Goal: Task Accomplishment & Management: Complete application form

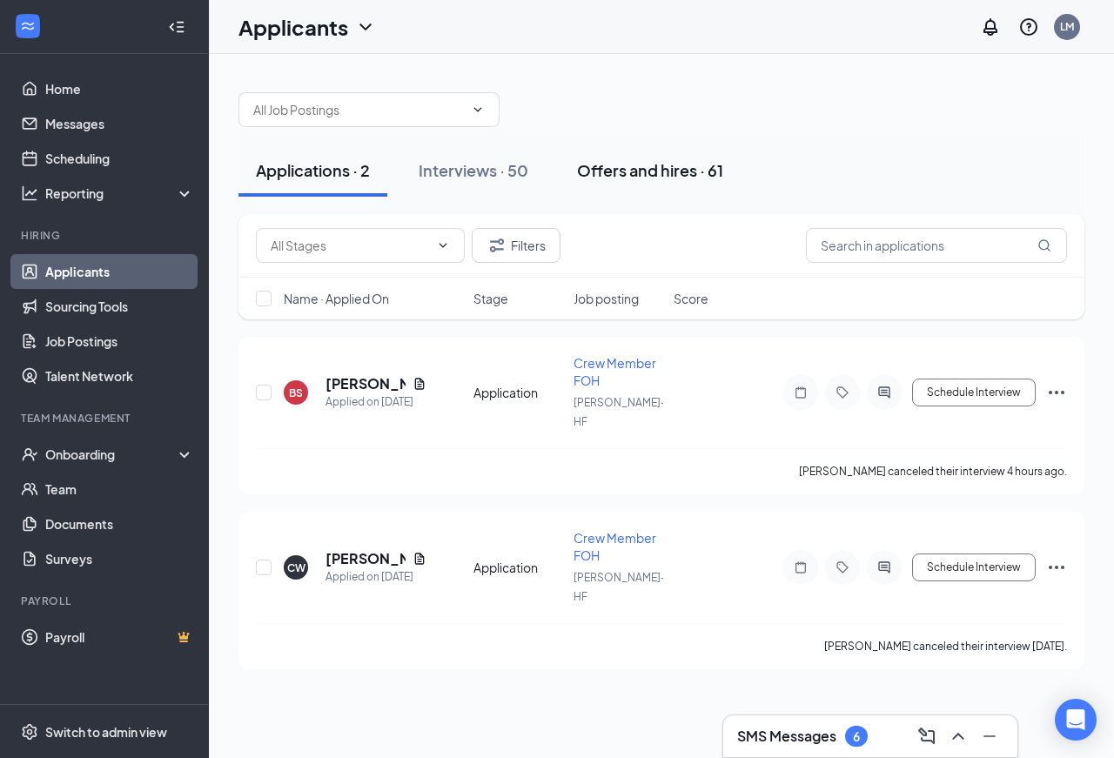
click at [648, 171] on div "Offers and hires · 61" at bounding box center [650, 170] width 146 height 22
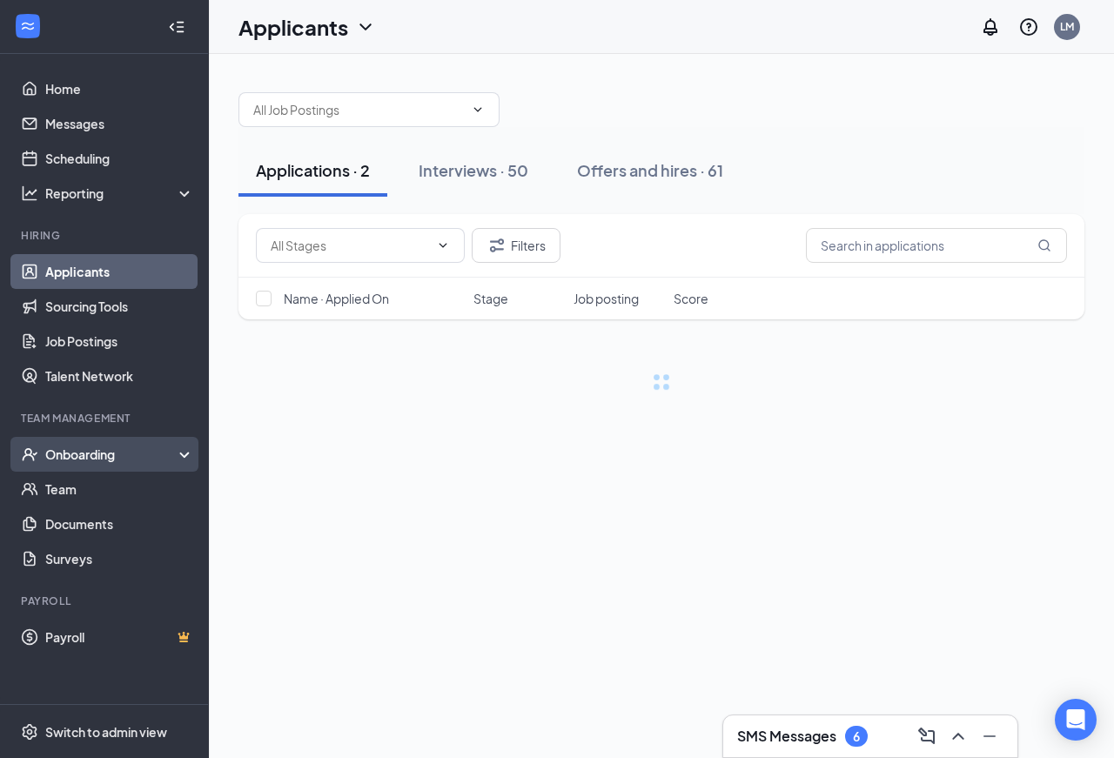
click at [81, 456] on div "Onboarding" at bounding box center [112, 454] width 134 height 17
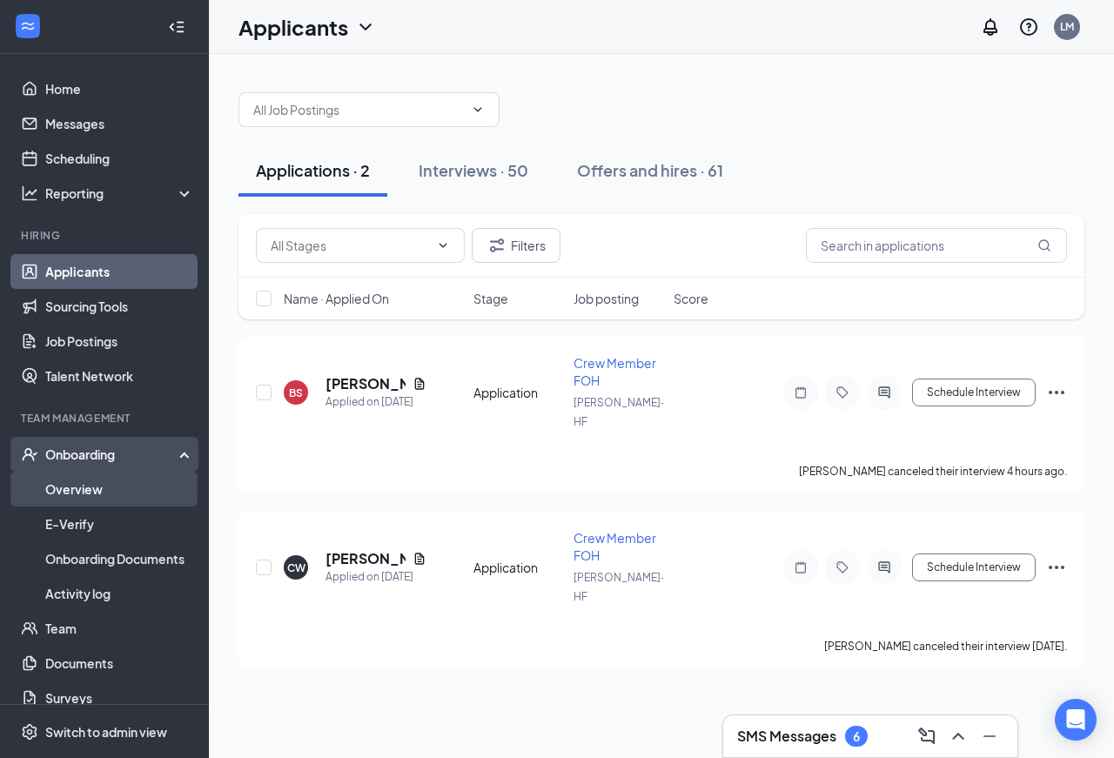
click at [83, 492] on link "Overview" at bounding box center [119, 489] width 149 height 35
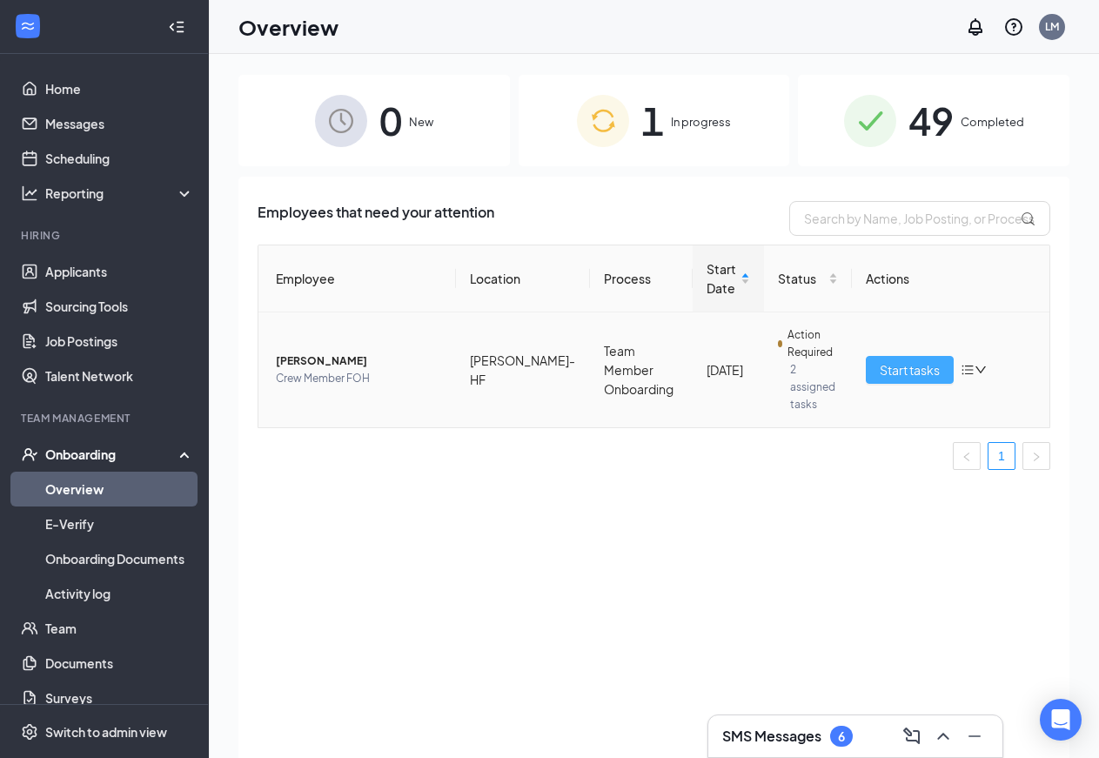
click at [898, 360] on span "Start tasks" at bounding box center [910, 369] width 60 height 19
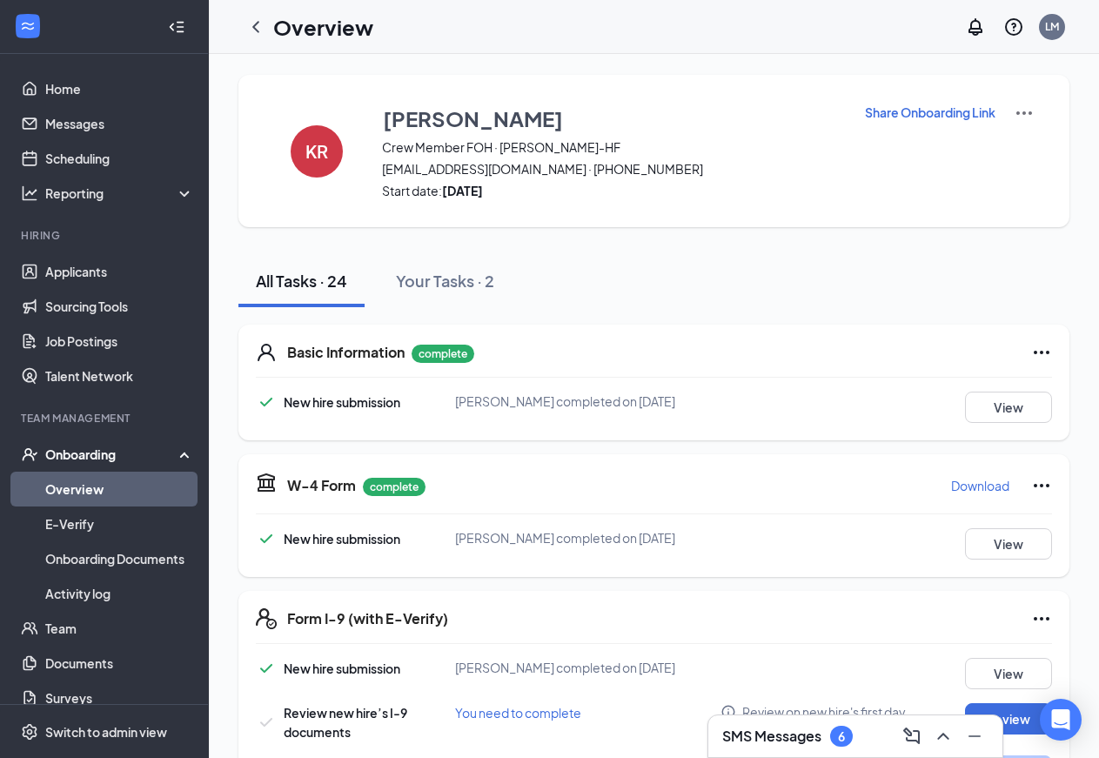
scroll to position [83, 0]
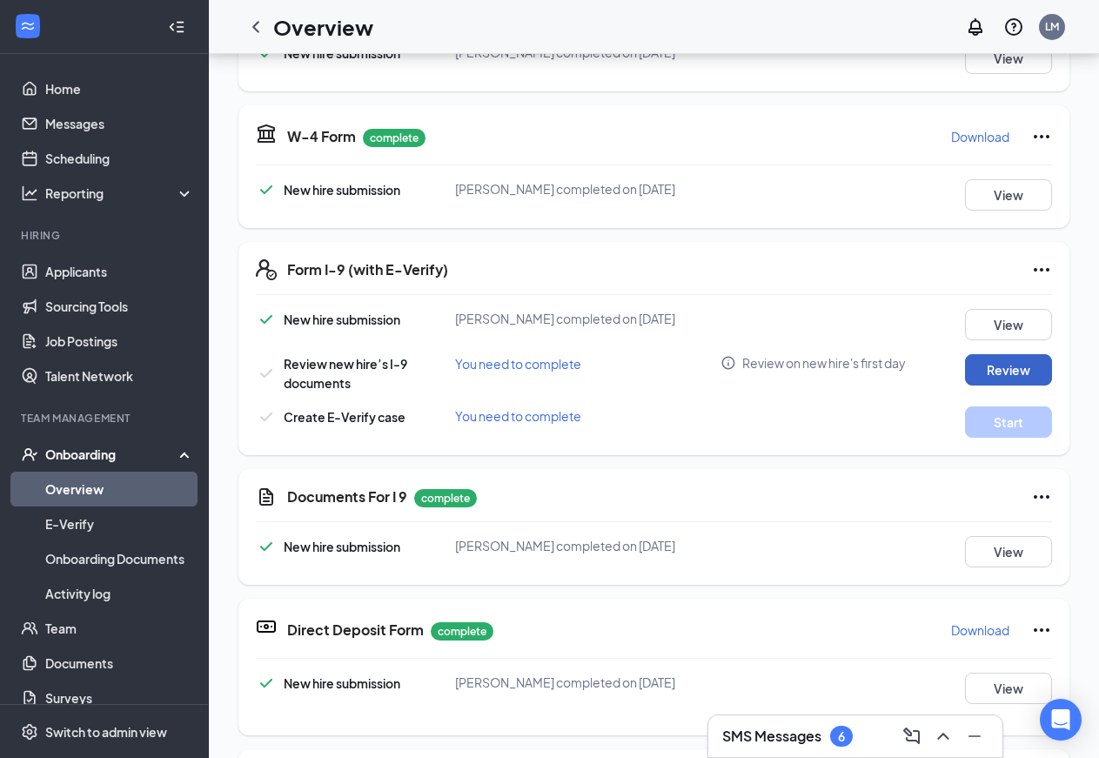
click at [1000, 369] on button "Review" at bounding box center [1008, 369] width 87 height 31
type input "[DATE]"
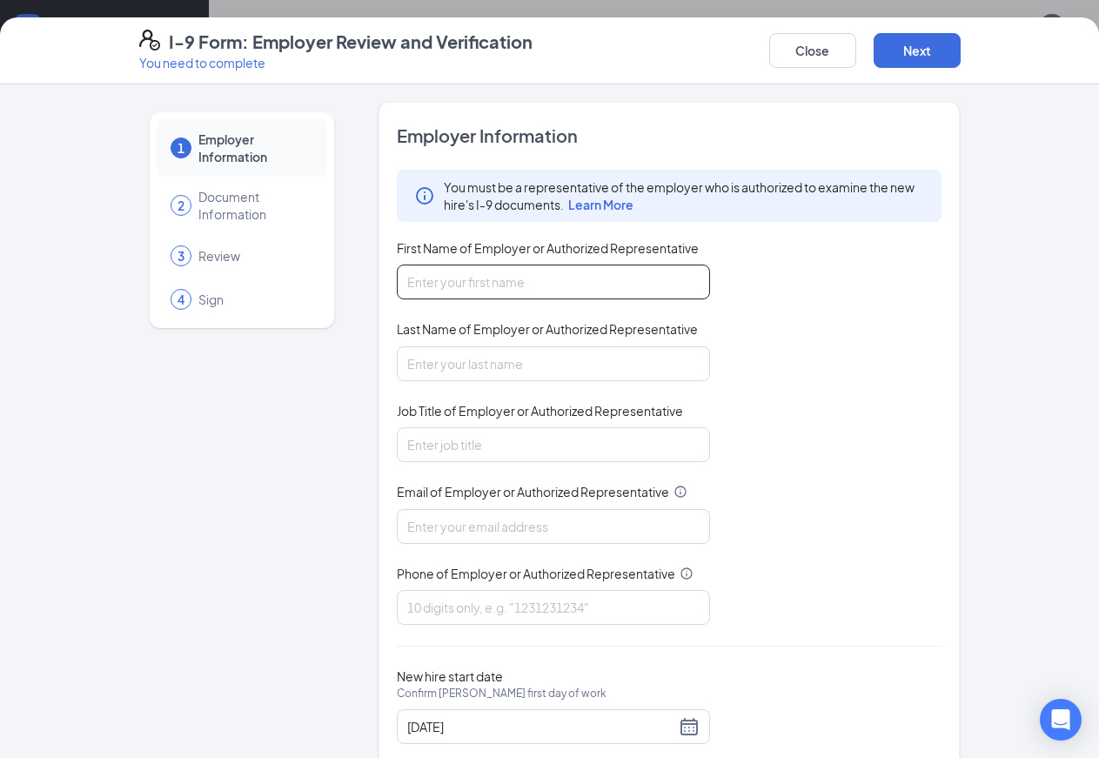
click at [618, 285] on input "First Name of Employer or Authorized Representative" at bounding box center [553, 282] width 313 height 35
type input "K"
type input "[PERSON_NAME]"
click at [716, 353] on div "You must be a representative of the employer who is authorized to examine the n…" at bounding box center [670, 397] width 546 height 455
click at [402, 366] on input "Last Name of Employer or Authorized Representative" at bounding box center [553, 363] width 313 height 35
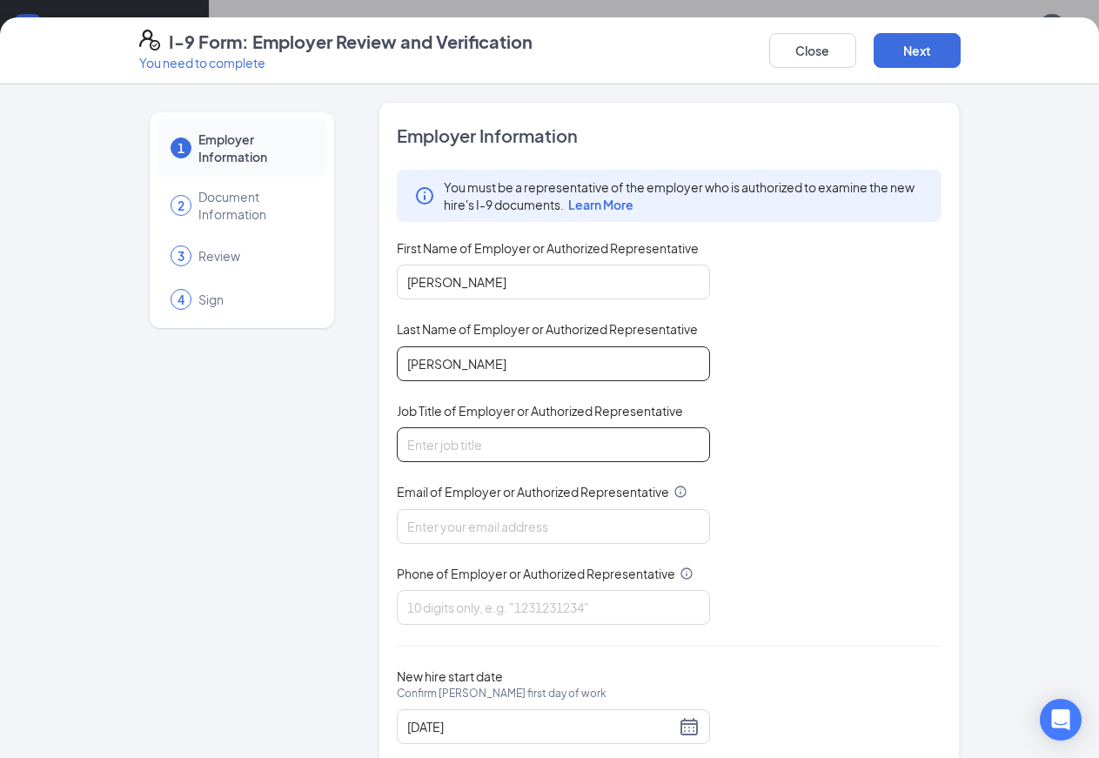
type input "[PERSON_NAME]"
click at [761, 403] on div "You must be a representative of the employer who is authorized to examine the n…" at bounding box center [670, 397] width 546 height 455
click at [435, 447] on input "Job Title of Employer or Authorized Representative" at bounding box center [553, 444] width 313 height 35
type input "GM"
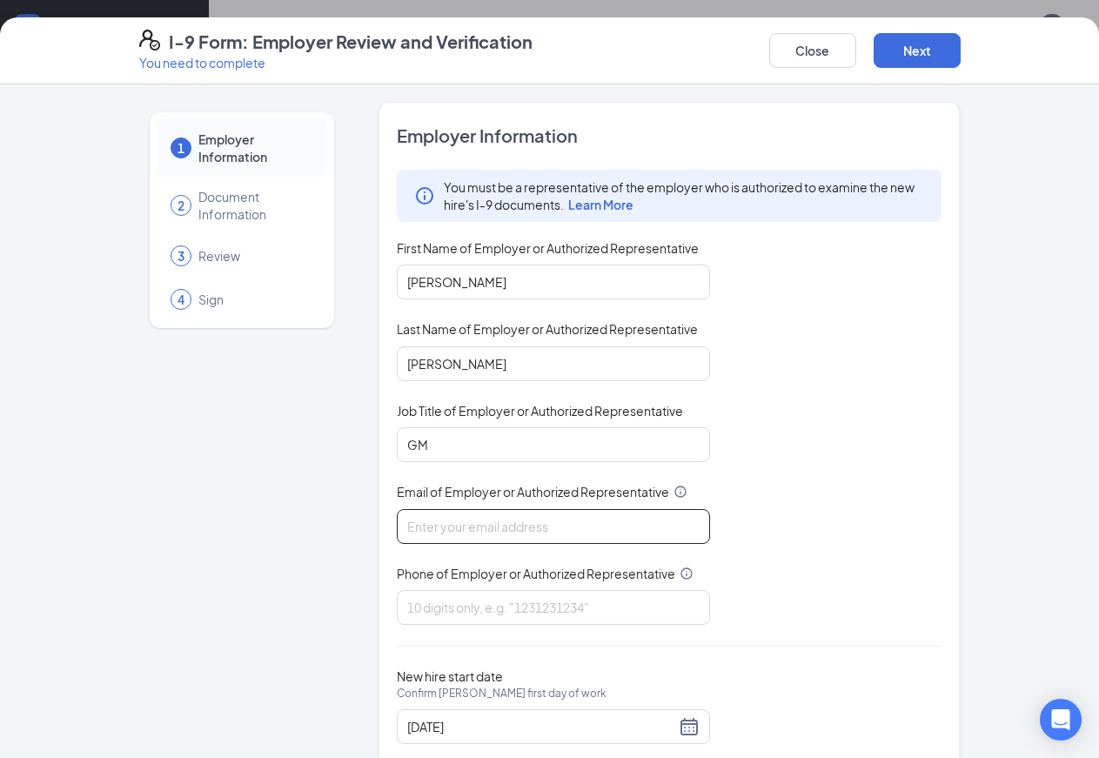
click at [492, 526] on input "Email of Employer or Authorized Representative" at bounding box center [553, 526] width 313 height 35
type input "[EMAIL_ADDRESS][DOMAIN_NAME]"
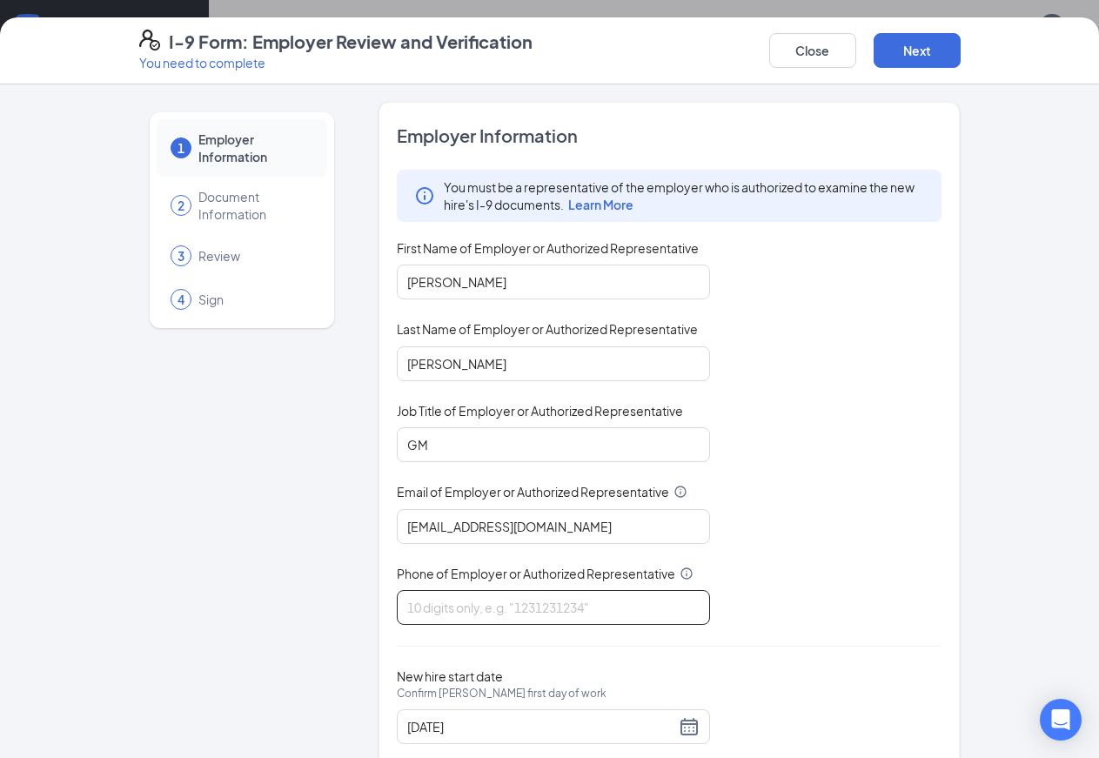
click at [458, 608] on input "Phone of Employer or Authorized Representative" at bounding box center [553, 607] width 313 height 35
click at [397, 610] on input "8656173795" at bounding box center [553, 607] width 313 height 35
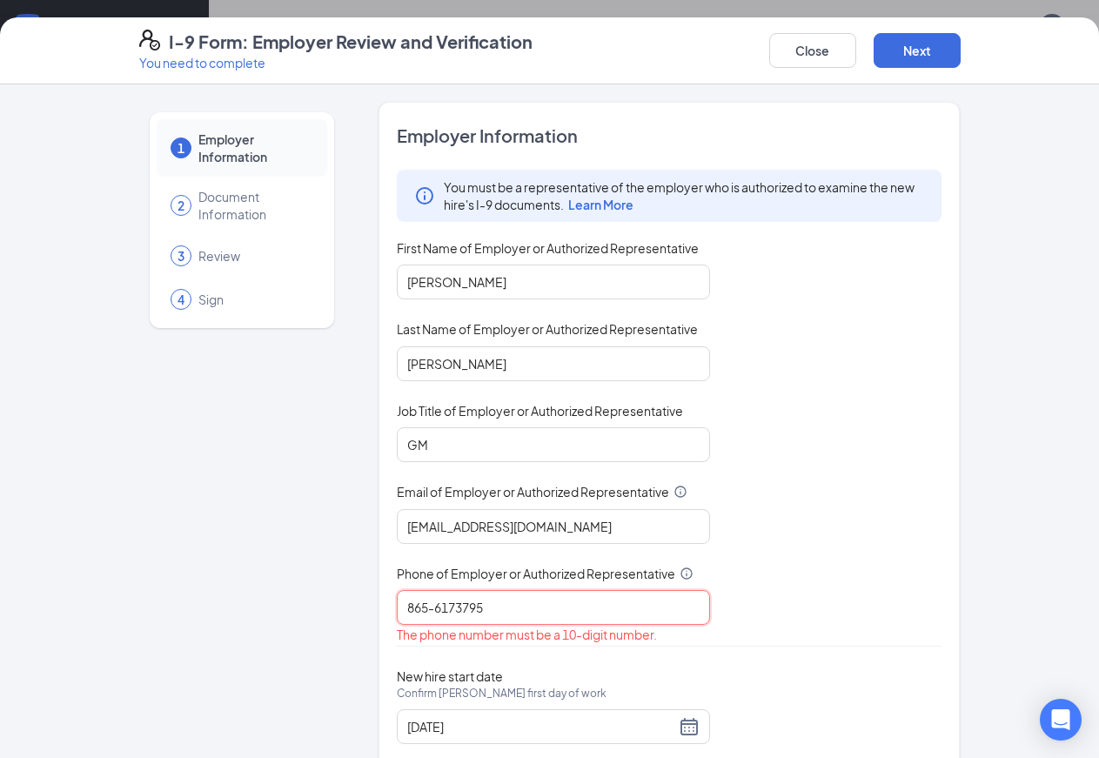
click at [406, 607] on input "865-6173795" at bounding box center [553, 607] width 313 height 35
click at [450, 608] on input "865-6173795" at bounding box center [553, 607] width 313 height 35
click at [416, 613] on input "[PHONE_NUMBER]" at bounding box center [553, 607] width 313 height 35
click at [397, 613] on input "865-3764711" at bounding box center [553, 607] width 313 height 35
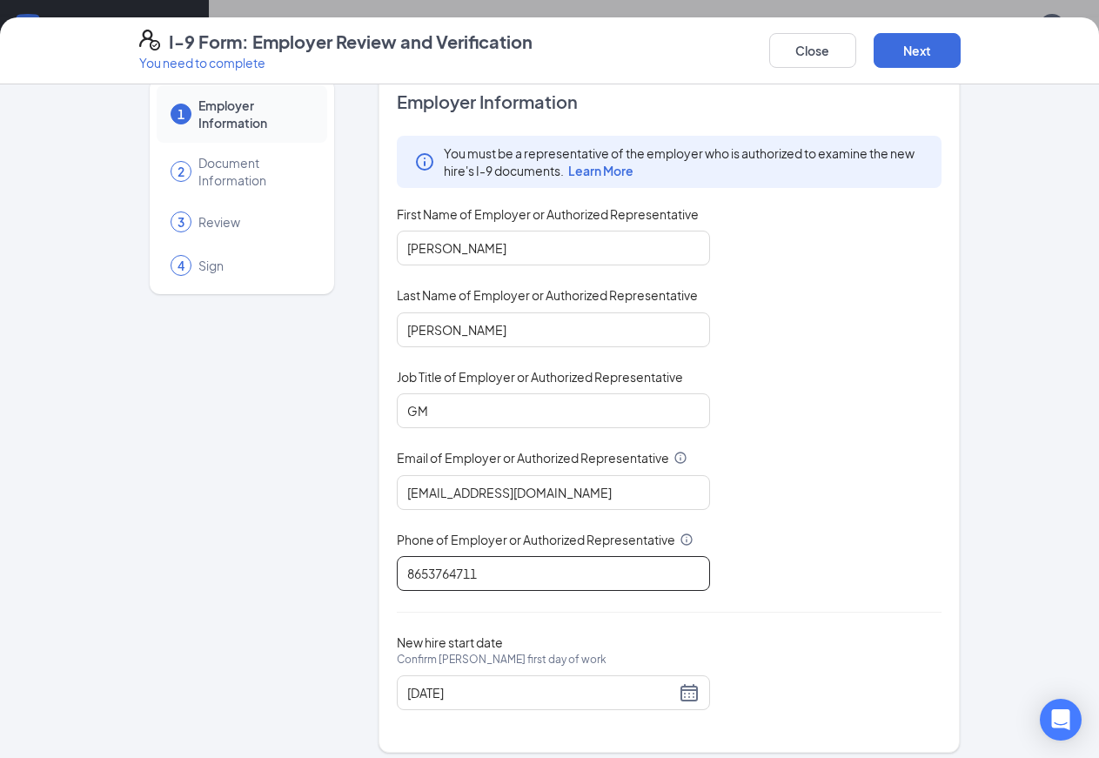
scroll to position [45, 0]
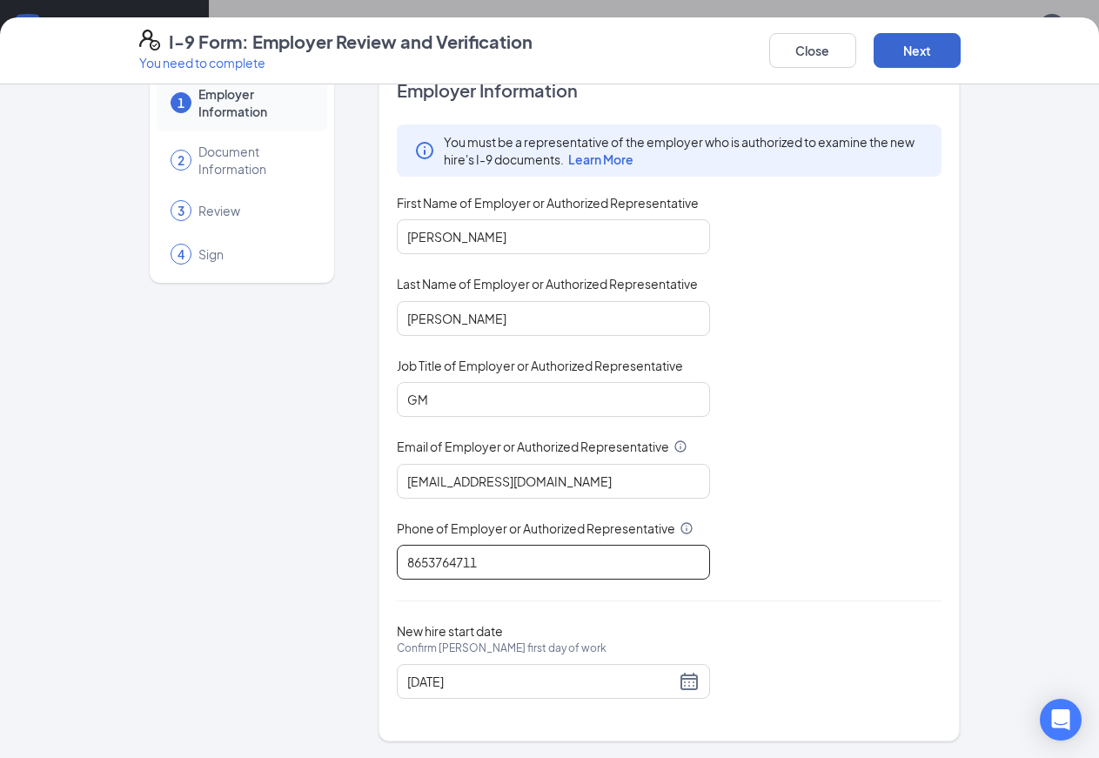
type input "8653764711"
click at [961, 56] on button "Next" at bounding box center [917, 50] width 87 height 35
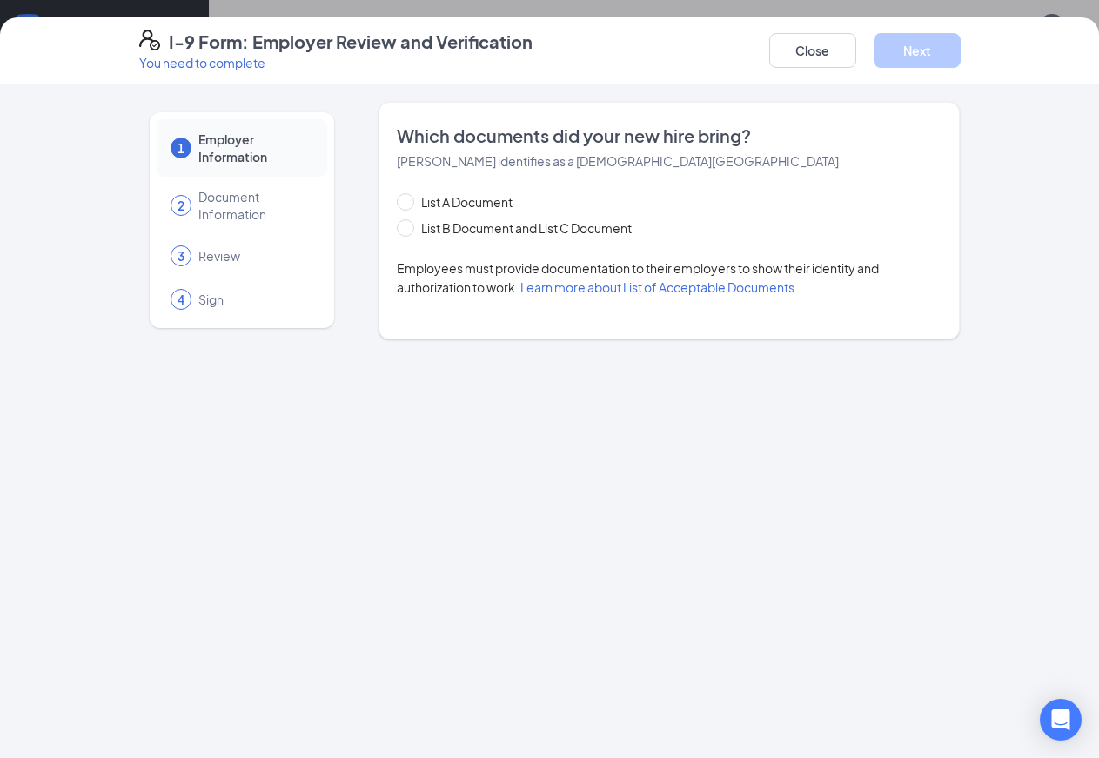
scroll to position [0, 0]
click at [397, 224] on input "List B Document and List C Document" at bounding box center [403, 225] width 12 height 12
radio input "true"
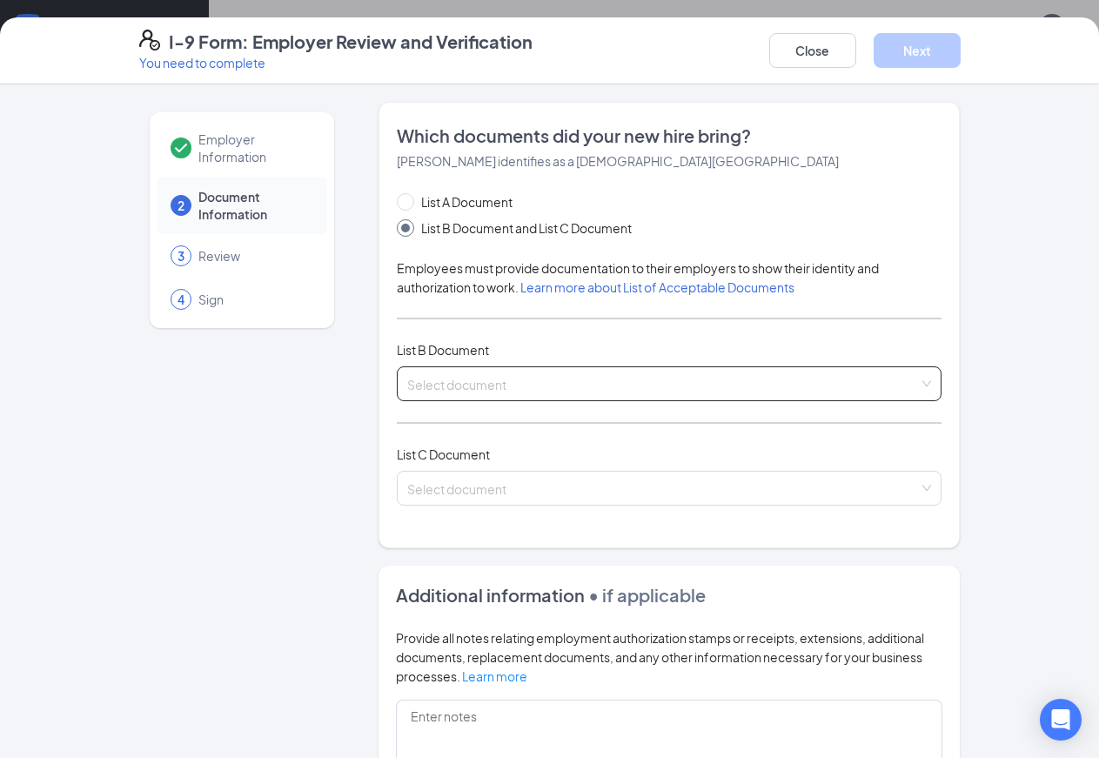
click at [453, 382] on input "search" at bounding box center [663, 380] width 513 height 26
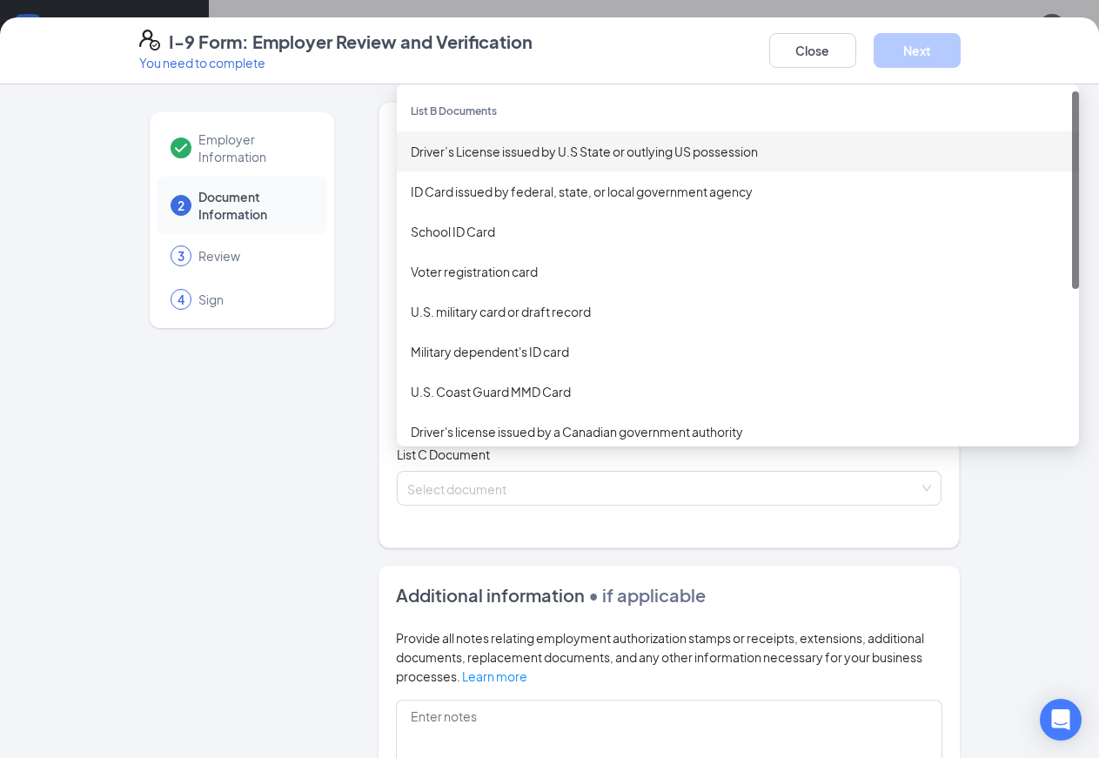
click at [452, 153] on div "Driver’s License issued by U.S State or outlying US possession" at bounding box center [738, 151] width 655 height 19
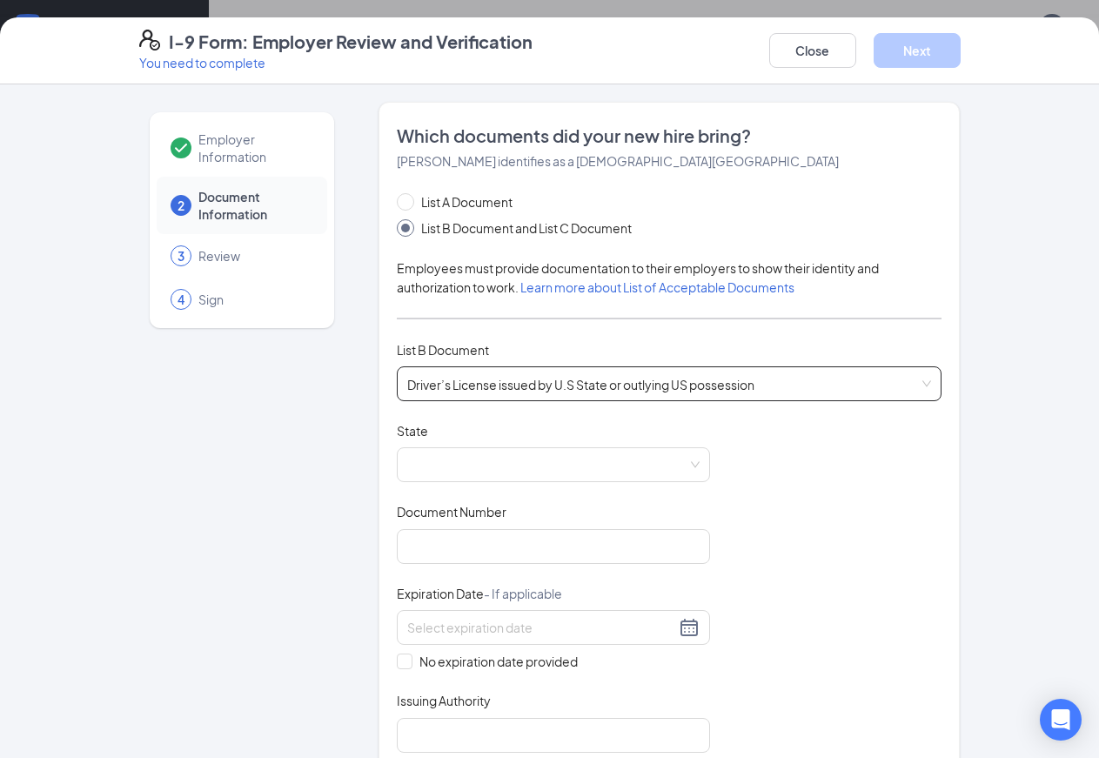
click at [932, 386] on span "Driver’s License issued by U.S State or outlying US possession" at bounding box center [669, 383] width 525 height 33
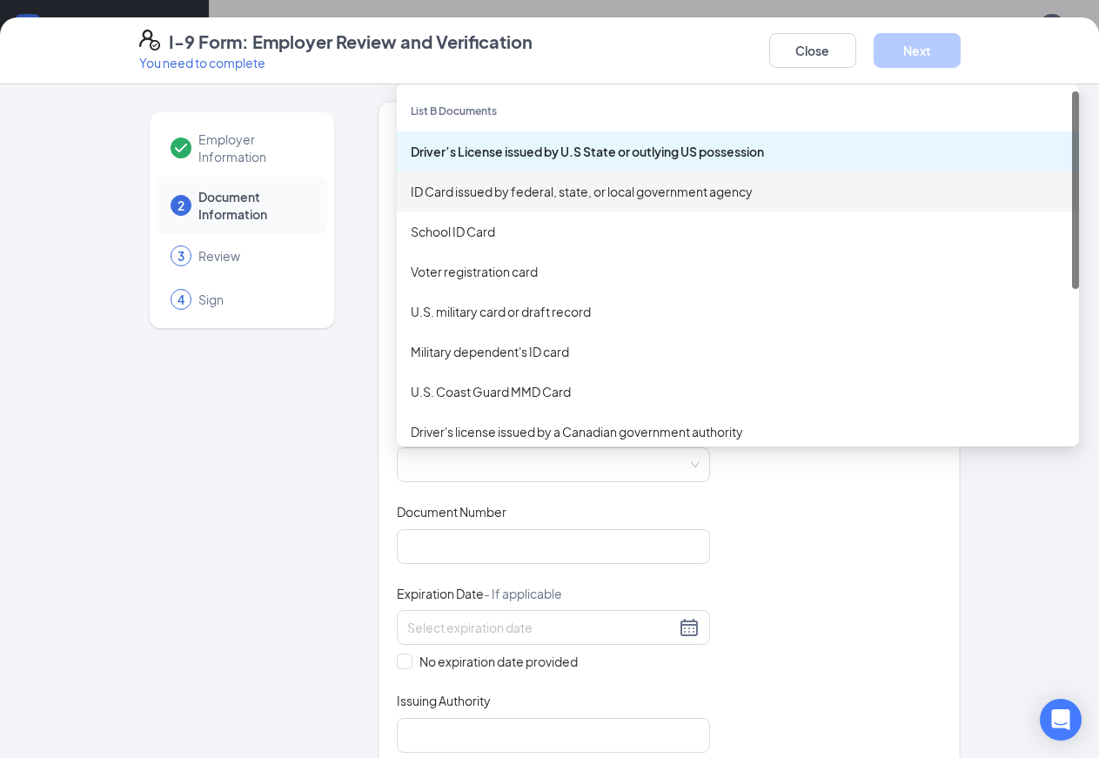
click at [588, 192] on div "ID Card issued by federal, state, or local government agency" at bounding box center [738, 191] width 655 height 19
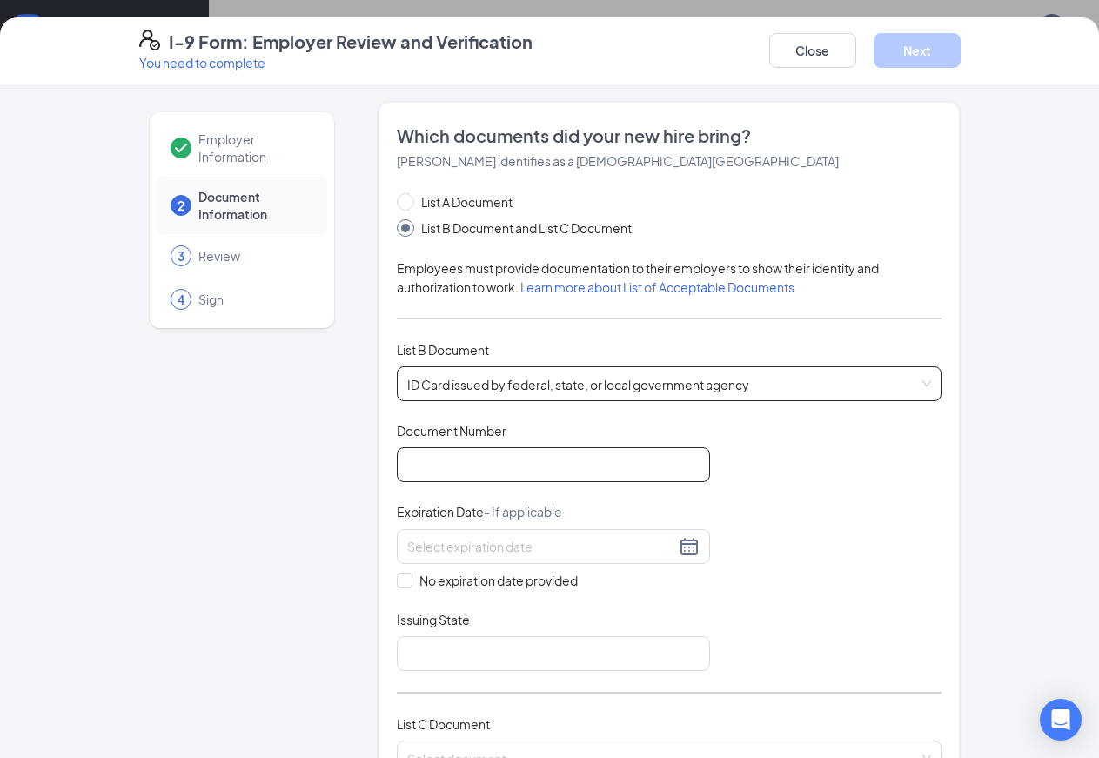
click at [465, 468] on input "Document Number" at bounding box center [553, 464] width 313 height 35
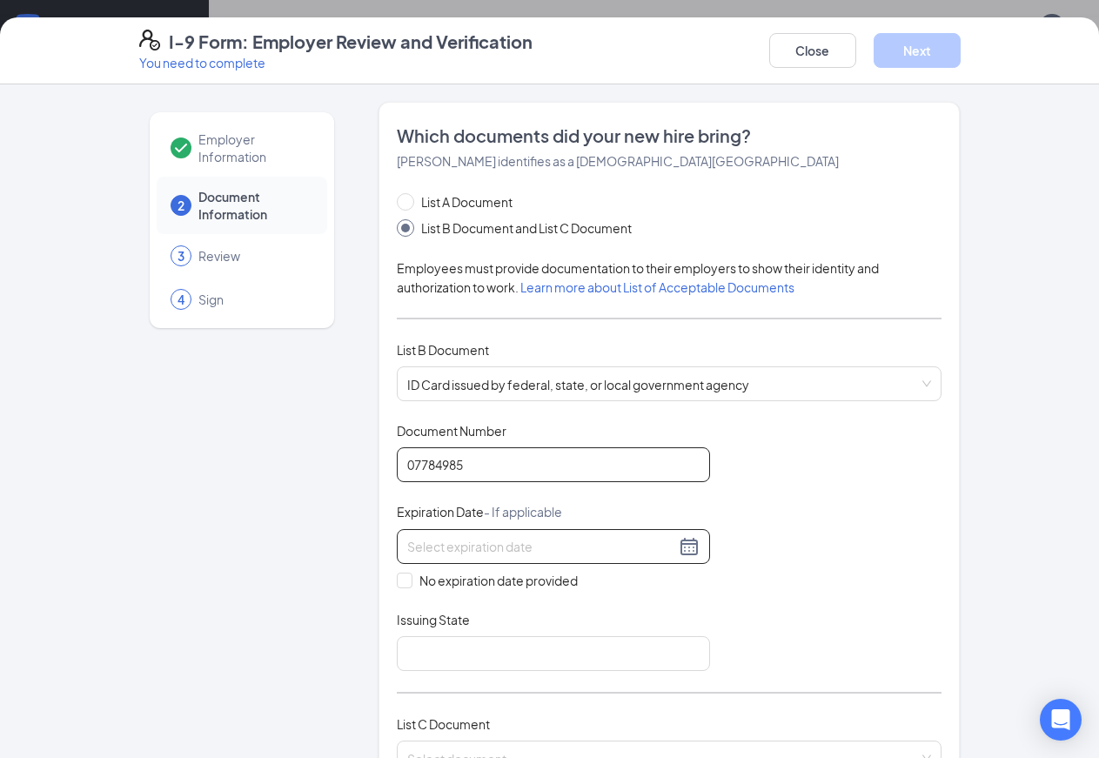
type input "07784985"
click at [441, 542] on input at bounding box center [541, 546] width 268 height 19
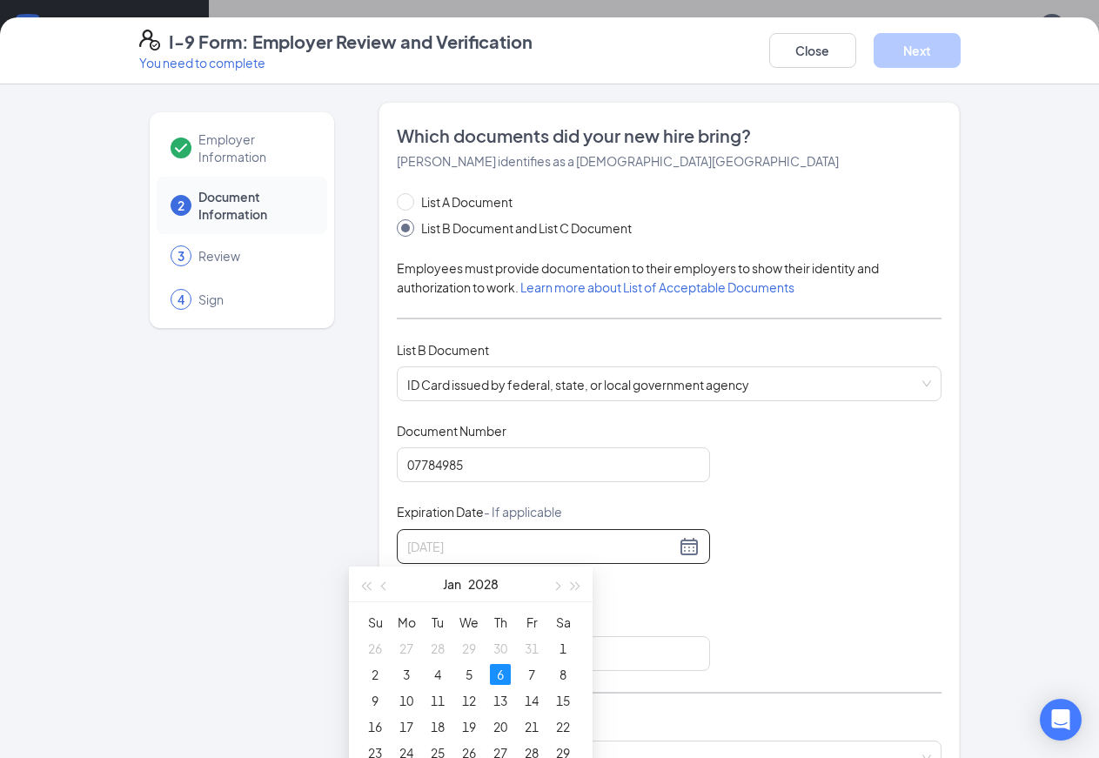
click at [501, 678] on div "6" at bounding box center [500, 674] width 21 height 21
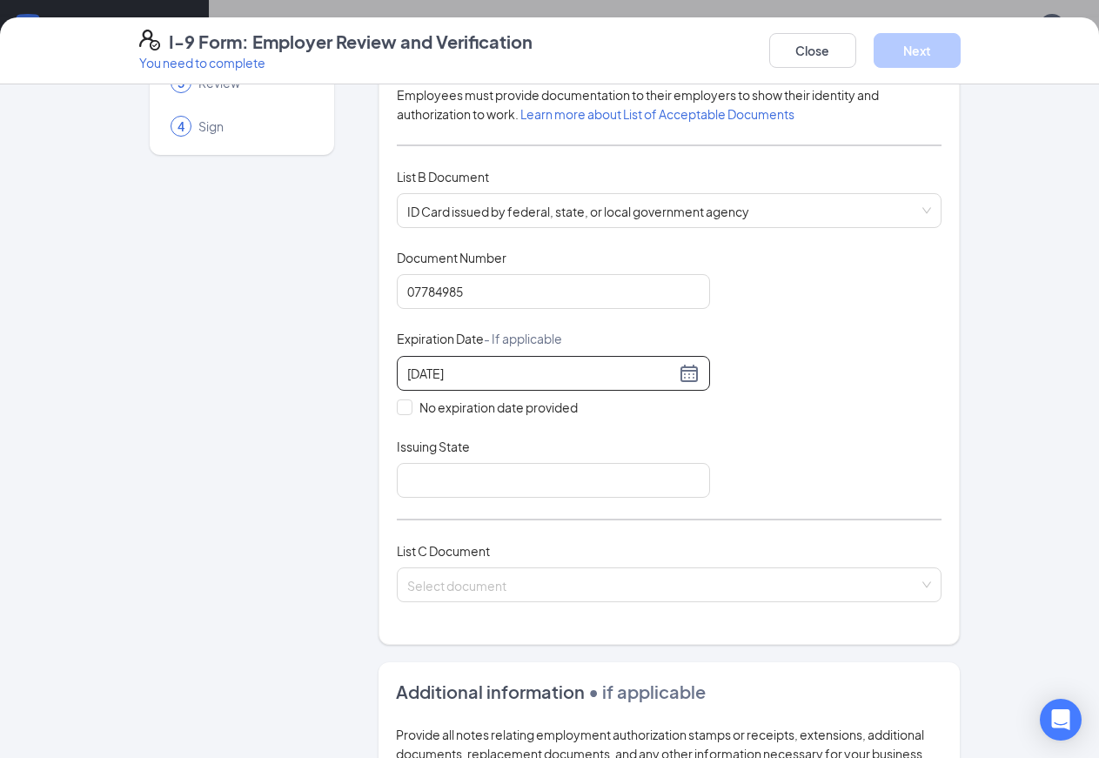
scroll to position [188, 0]
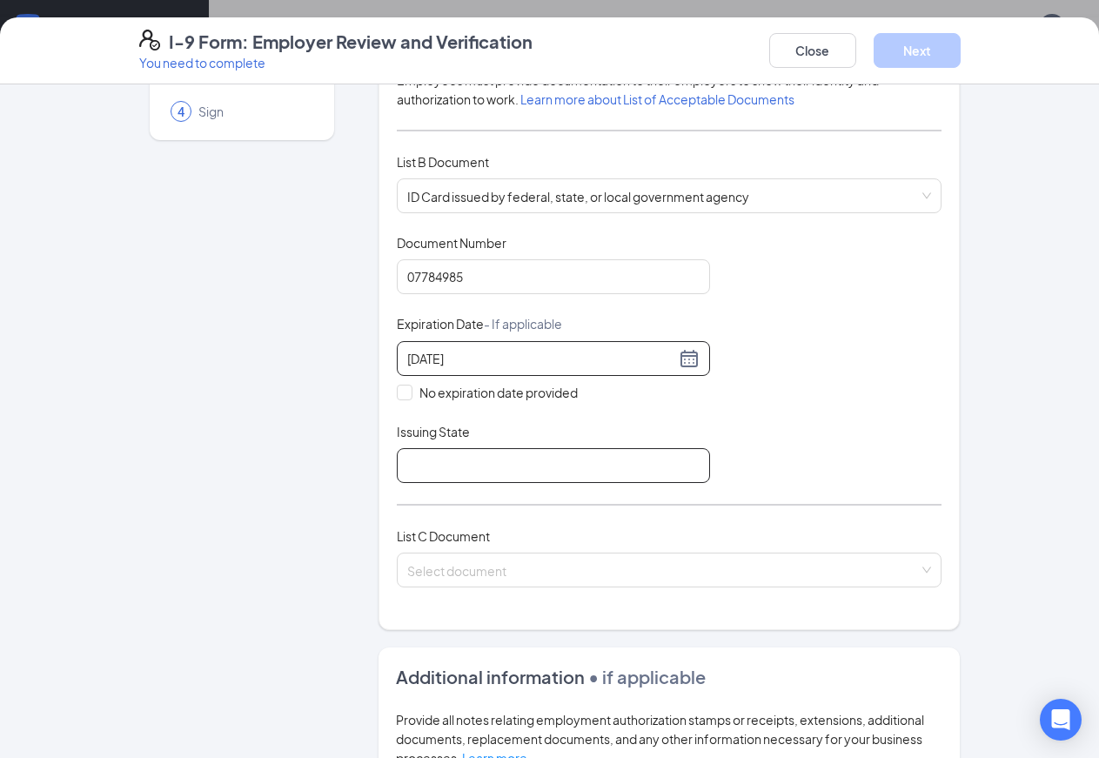
type input "[DATE]"
click at [488, 472] on input "Issuing State" at bounding box center [553, 465] width 313 height 35
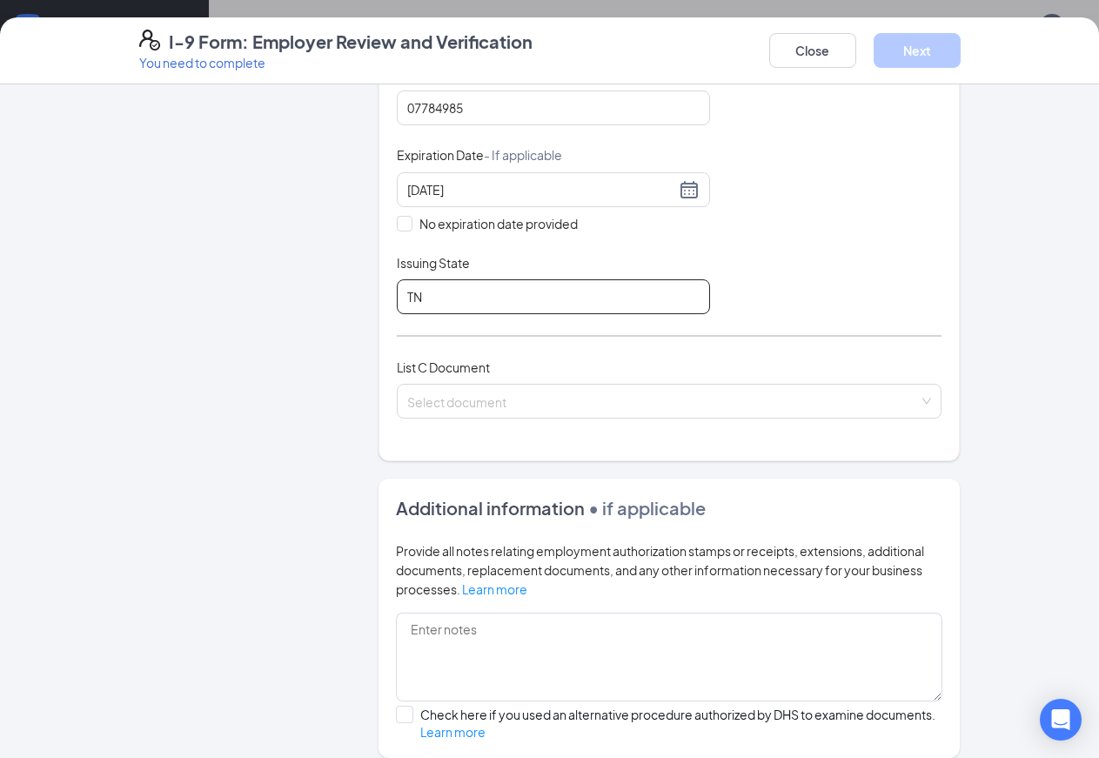
scroll to position [376, 0]
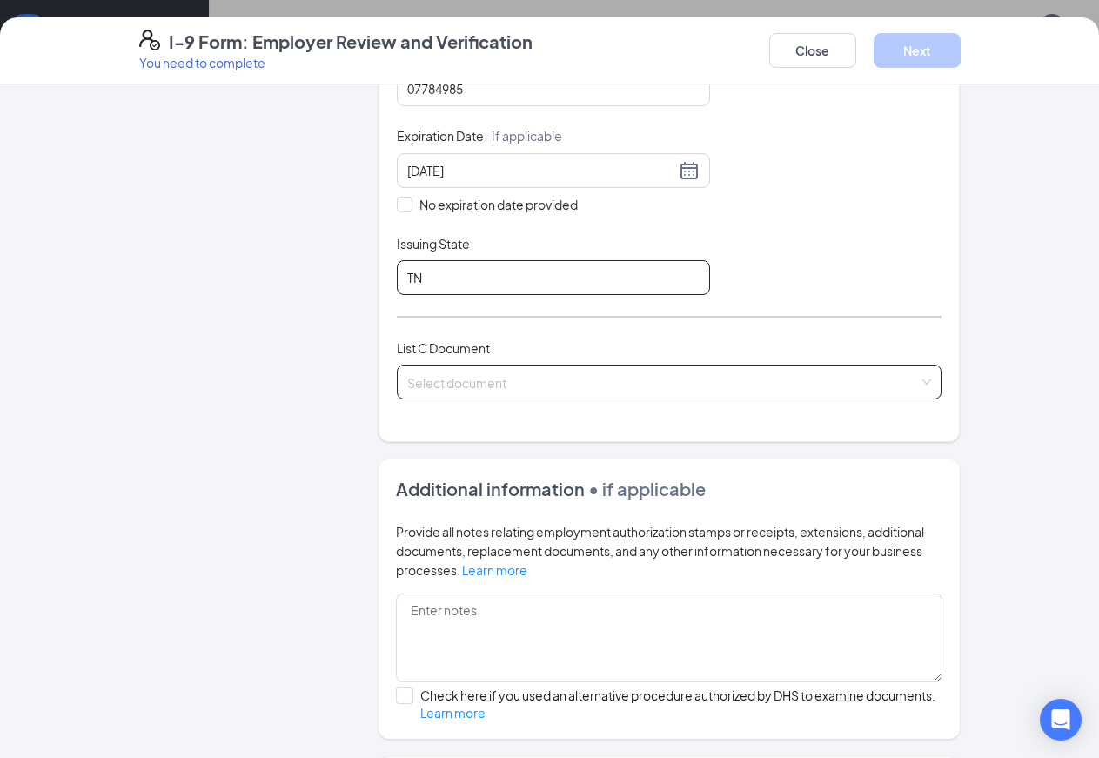
type input "TN"
click at [595, 380] on input "search" at bounding box center [663, 379] width 513 height 26
click at [943, 383] on div "Select document" at bounding box center [670, 382] width 546 height 35
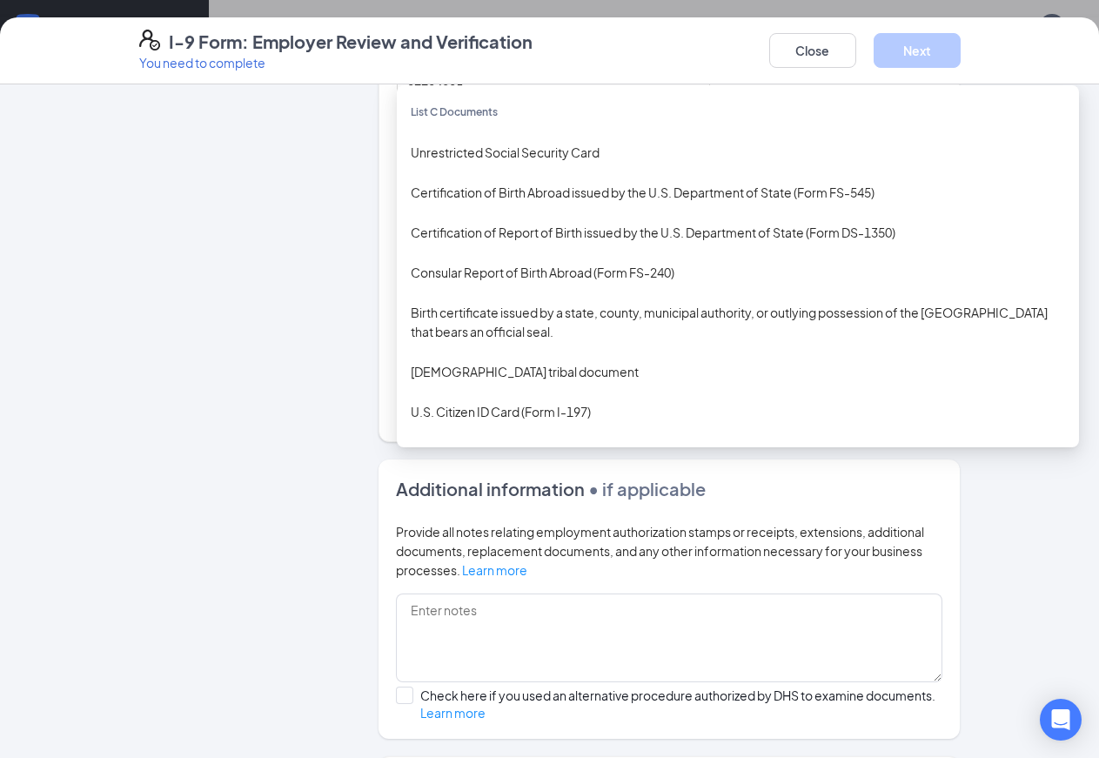
click at [464, 154] on div "Unrestricted Social Security Card" at bounding box center [738, 152] width 655 height 19
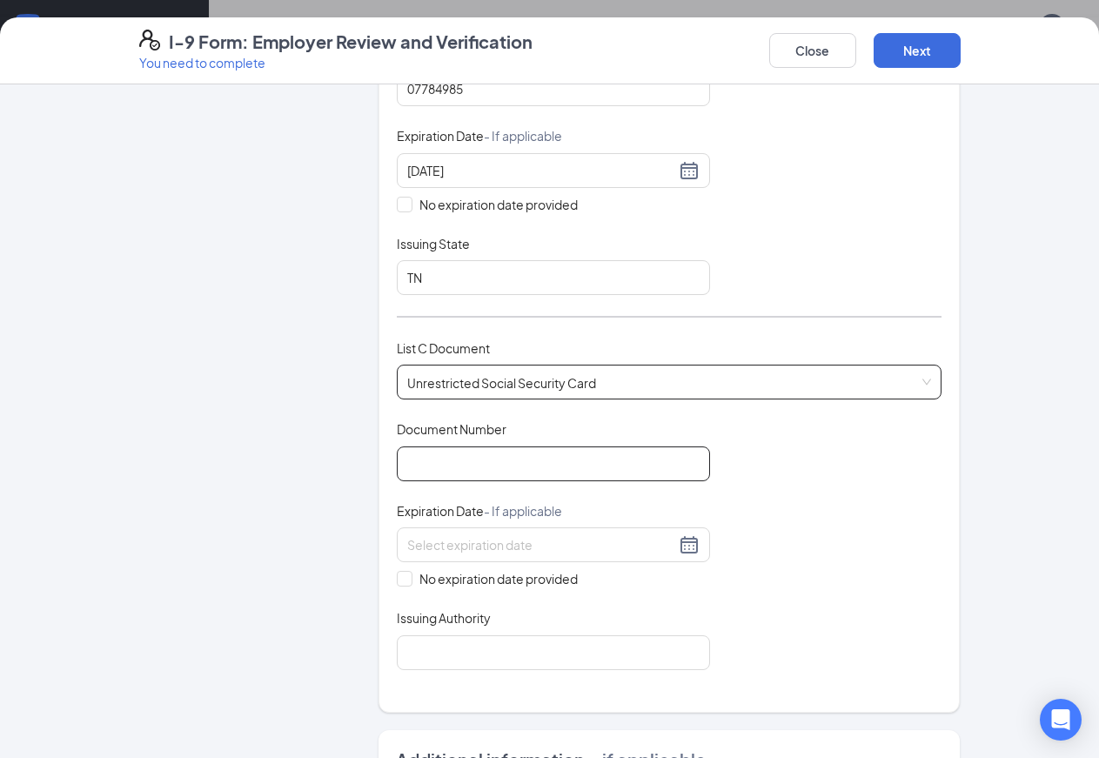
click at [471, 460] on input "Document Number" at bounding box center [553, 464] width 313 height 35
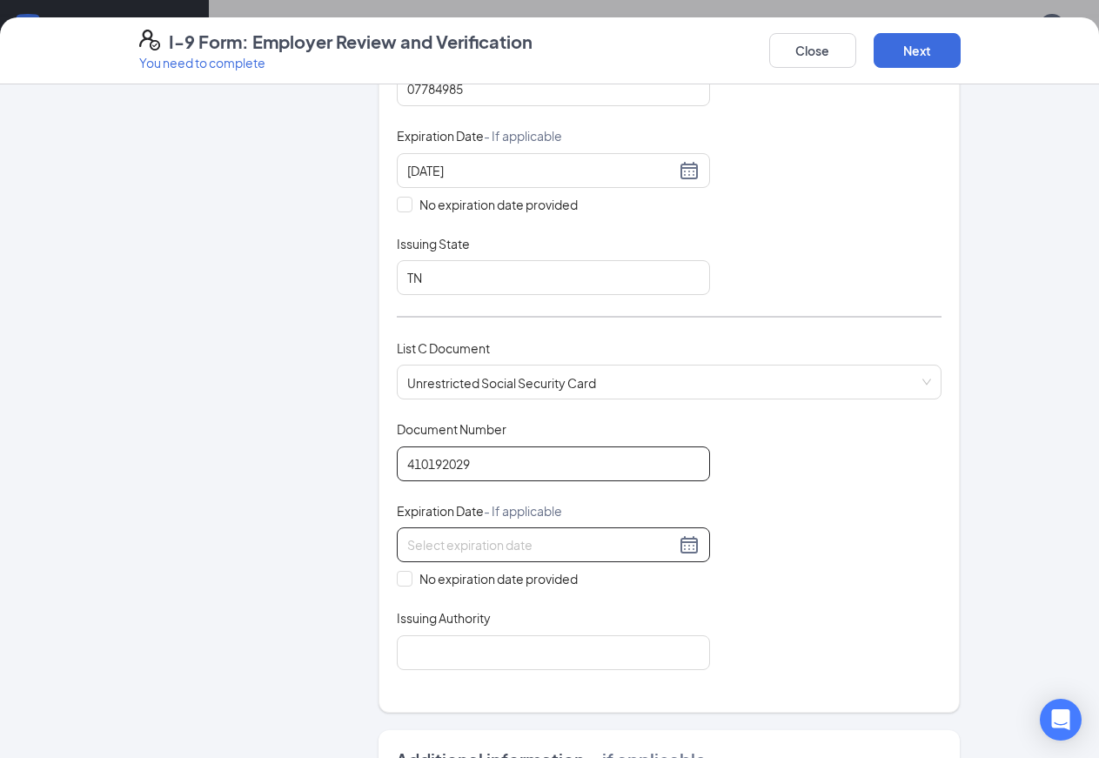
type input "410192029"
click at [514, 548] on input at bounding box center [541, 544] width 268 height 19
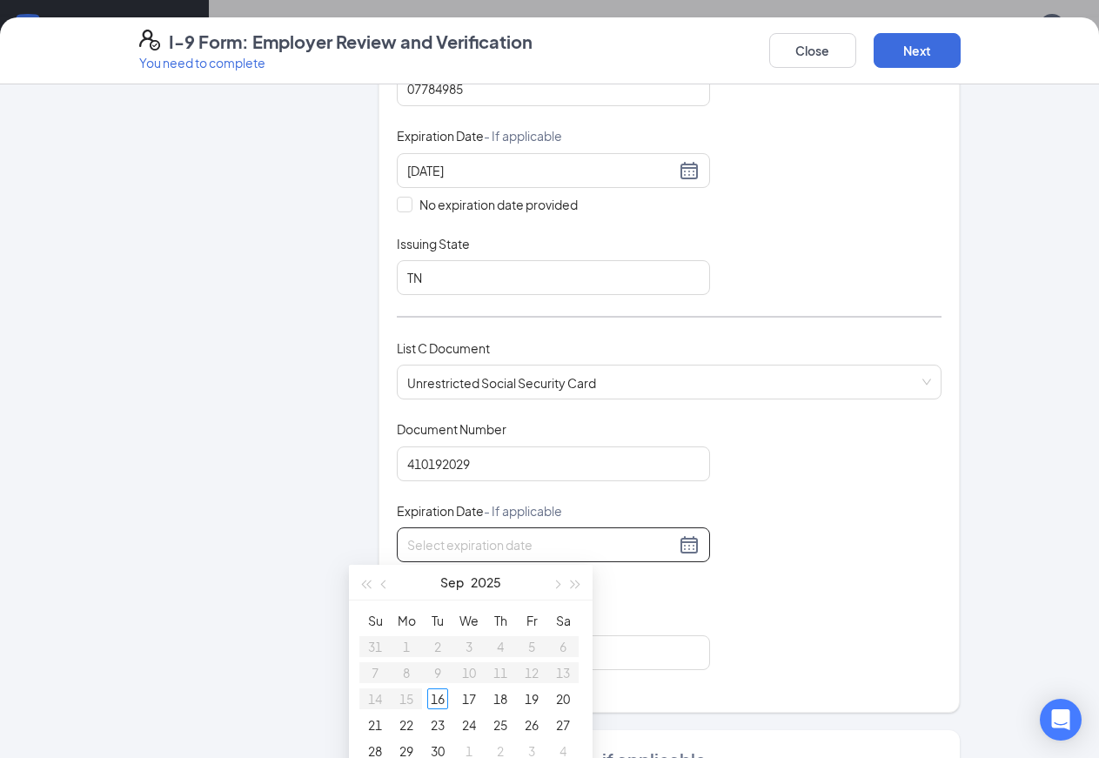
click at [670, 620] on div "Document Title Unrestricted Social Security Card Document Number 410192029 Expi…" at bounding box center [670, 544] width 546 height 249
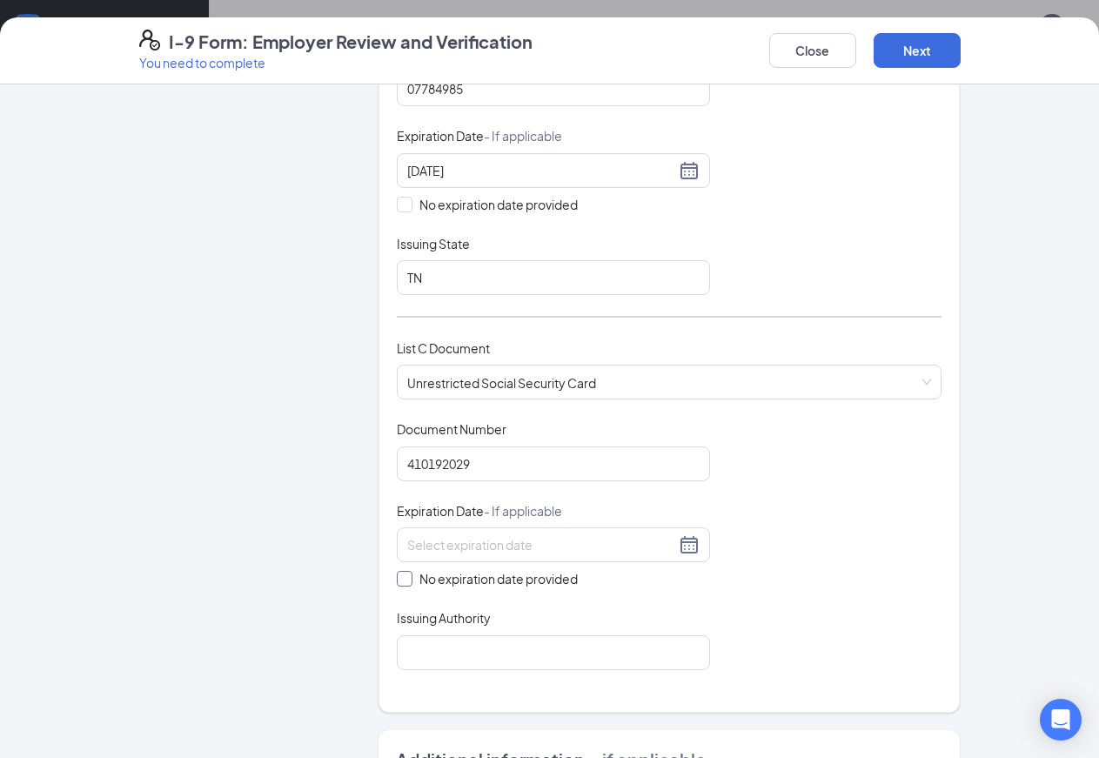
click at [397, 580] on input "No expiration date provided" at bounding box center [403, 577] width 12 height 12
checkbox input "true"
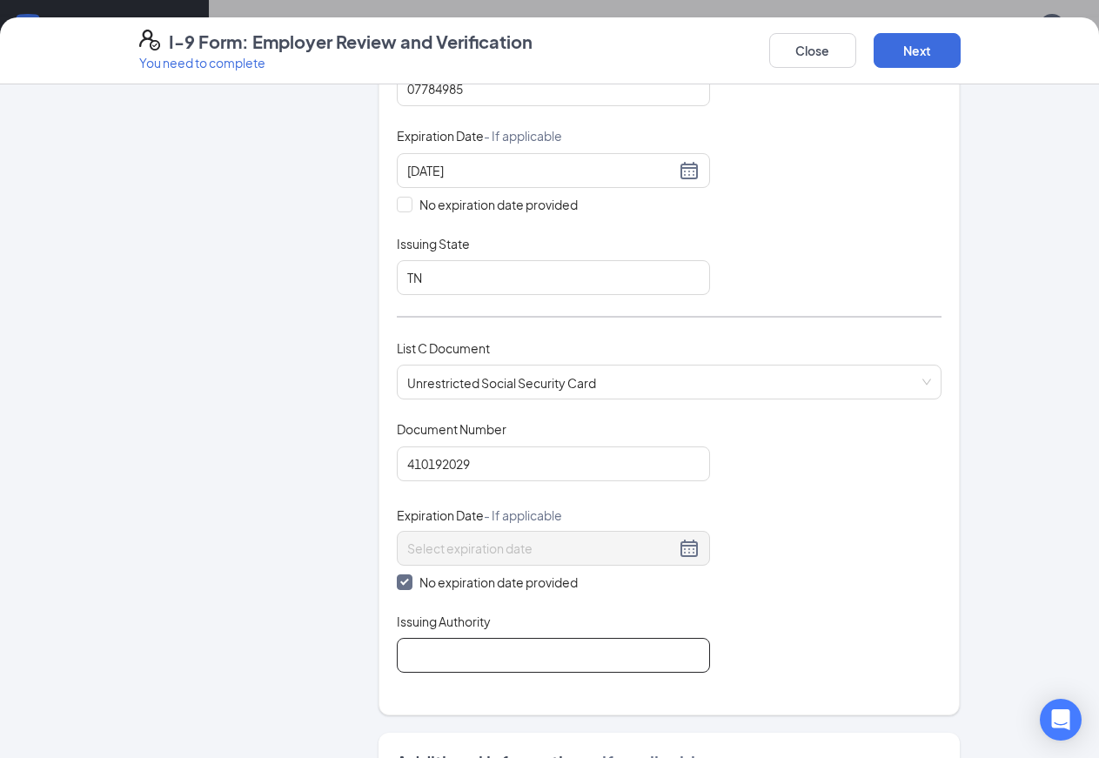
click at [397, 661] on input "Issuing Authority" at bounding box center [553, 655] width 313 height 35
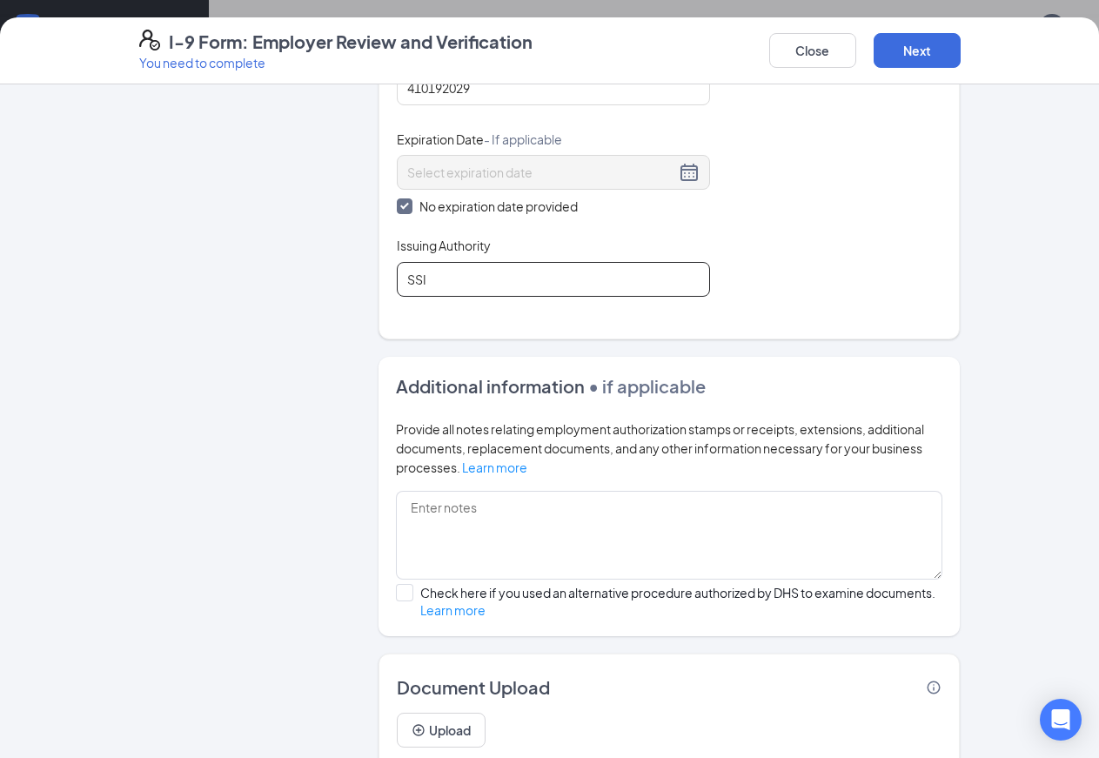
scroll to position [786, 0]
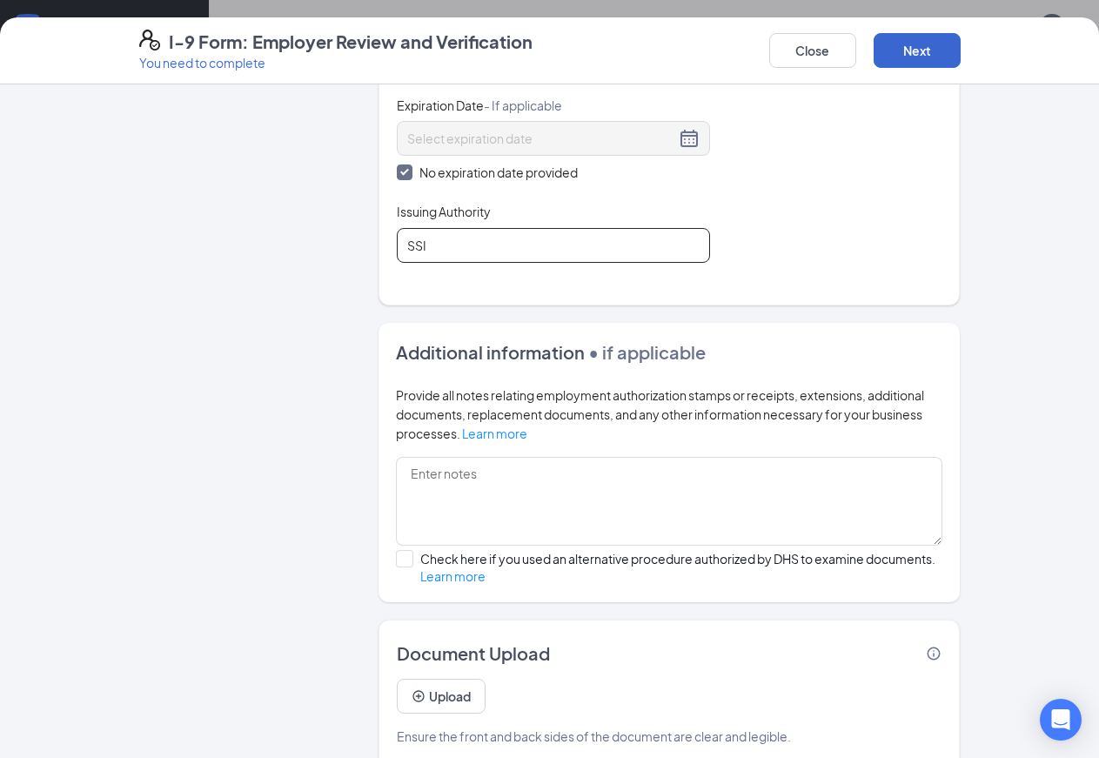
type input "SSI"
click at [961, 52] on button "Next" at bounding box center [917, 50] width 87 height 35
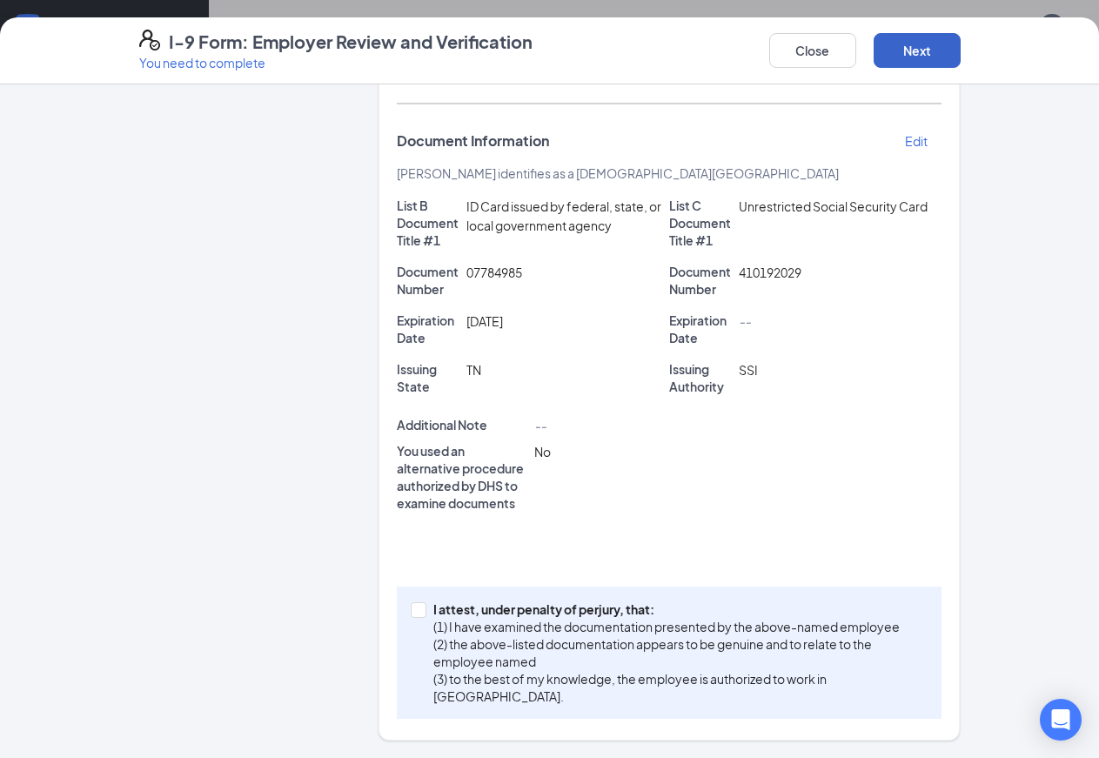
scroll to position [309, 0]
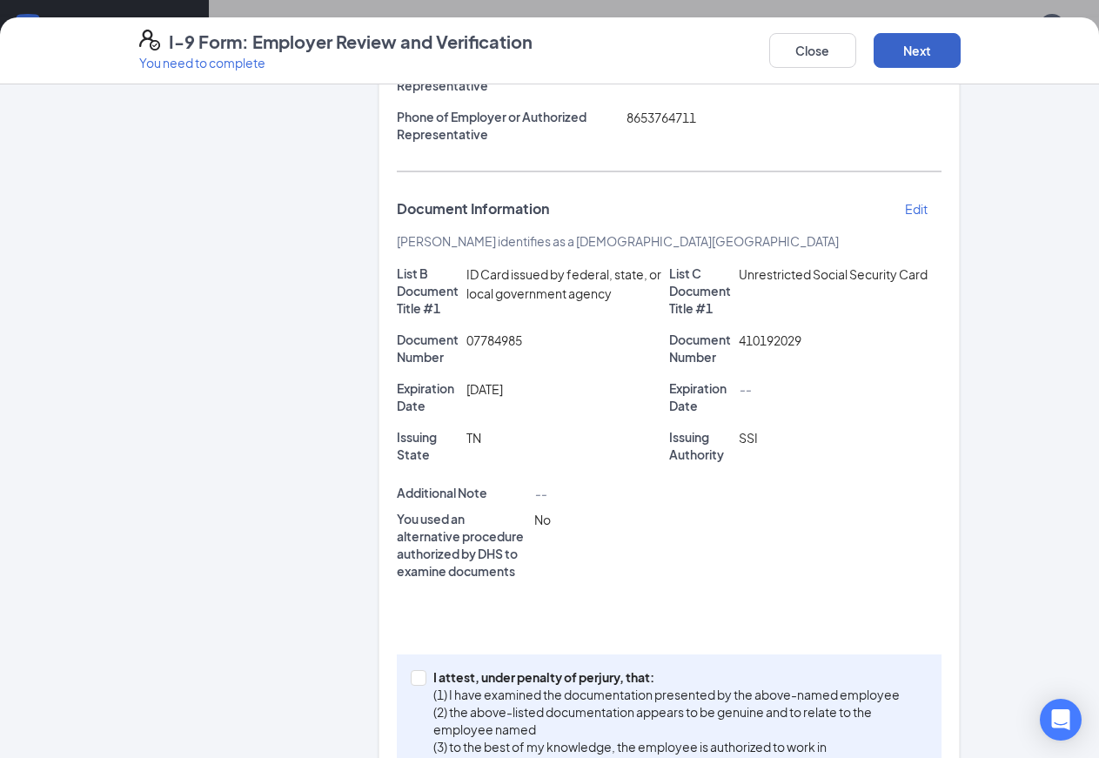
click at [961, 52] on button "Next" at bounding box center [917, 50] width 87 height 35
click at [411, 670] on input "I attest, under penalty of [PERSON_NAME], that: (1) I have examined the documen…" at bounding box center [417, 676] width 12 height 12
checkbox input "true"
click at [961, 57] on button "Next" at bounding box center [917, 50] width 87 height 35
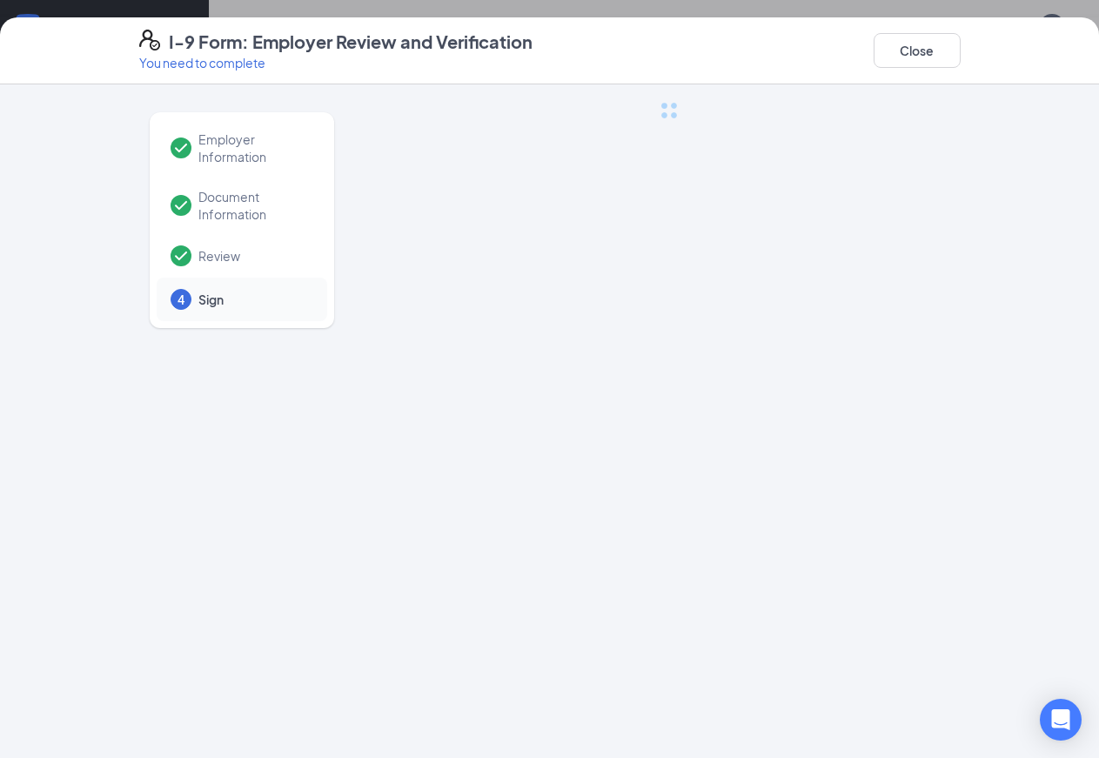
scroll to position [0, 0]
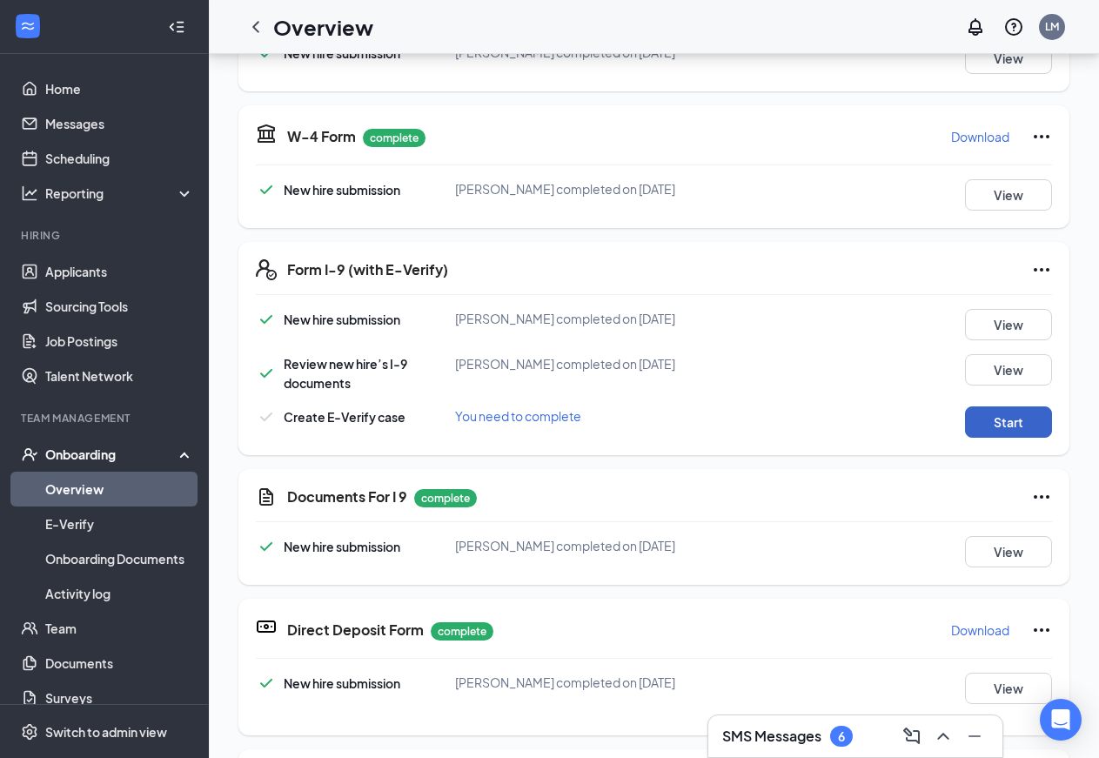
click at [992, 424] on button "Start" at bounding box center [1008, 421] width 87 height 31
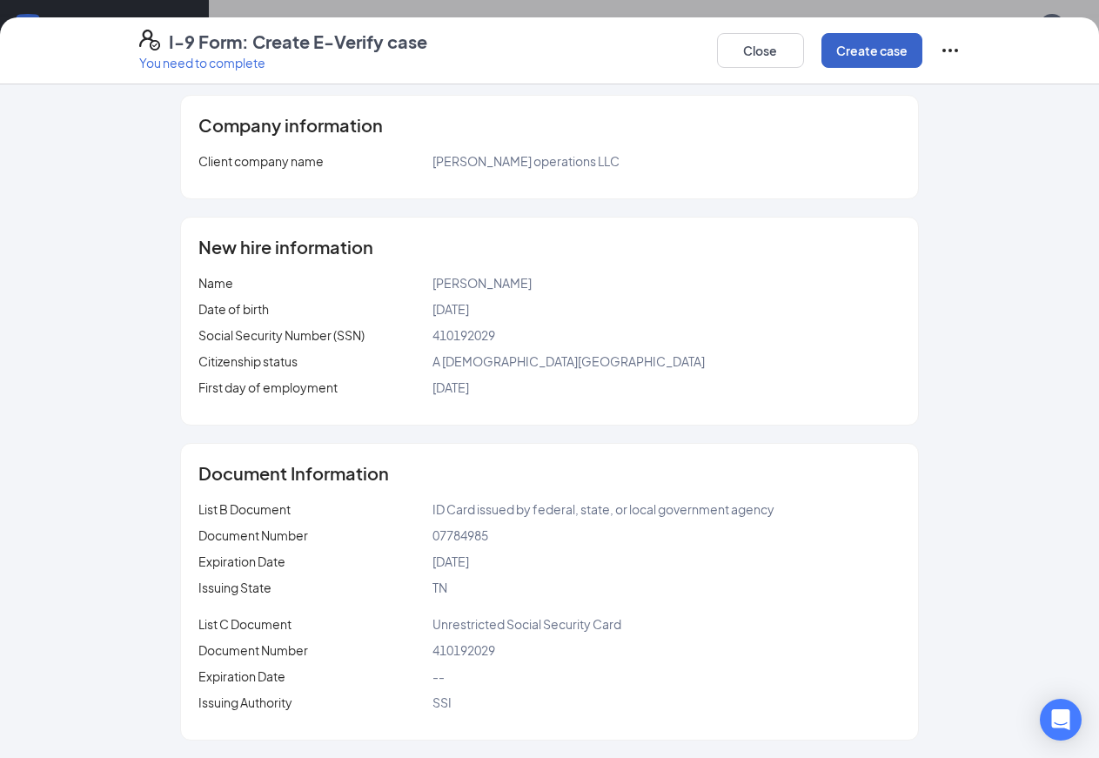
click at [923, 56] on button "Create case" at bounding box center [872, 50] width 101 height 35
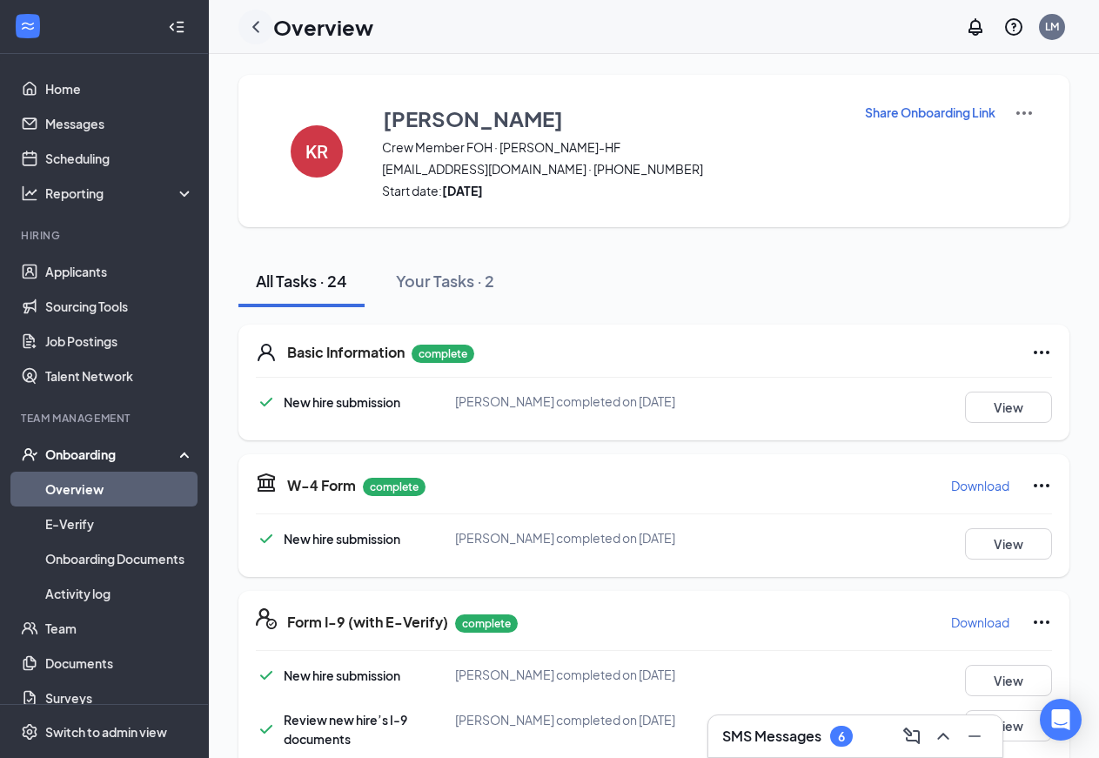
click at [255, 24] on icon "ChevronLeft" at bounding box center [255, 26] width 7 height 11
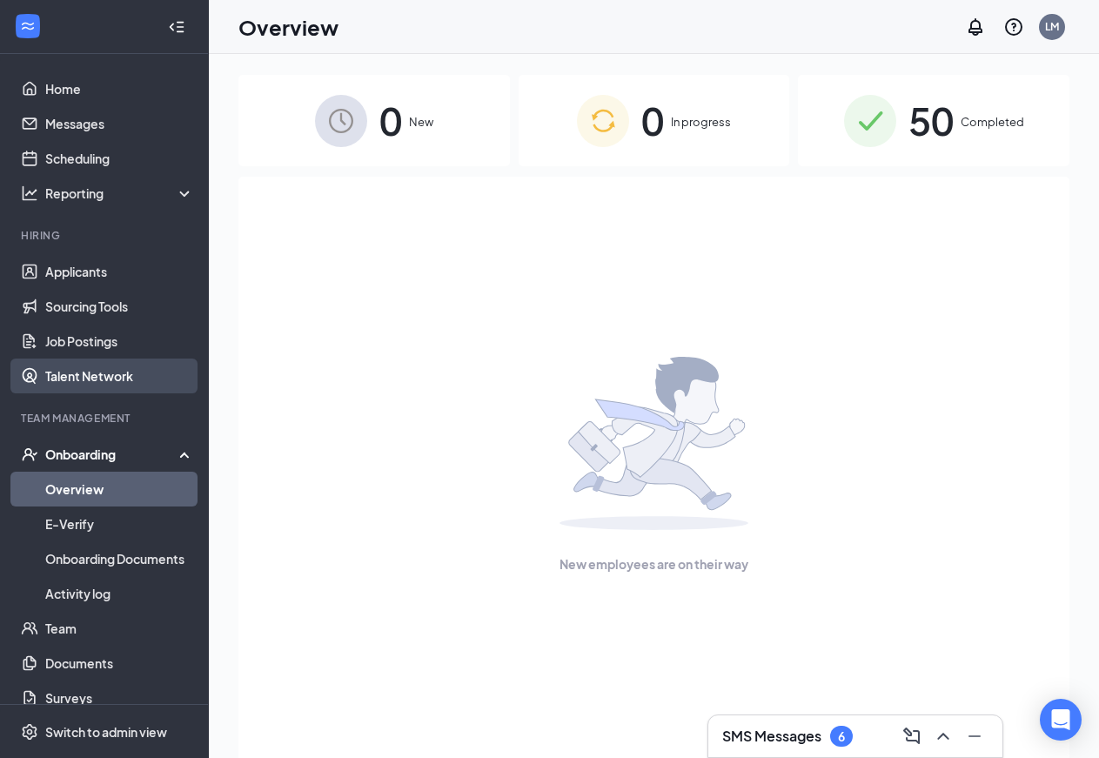
click at [106, 371] on link "Talent Network" at bounding box center [119, 376] width 149 height 35
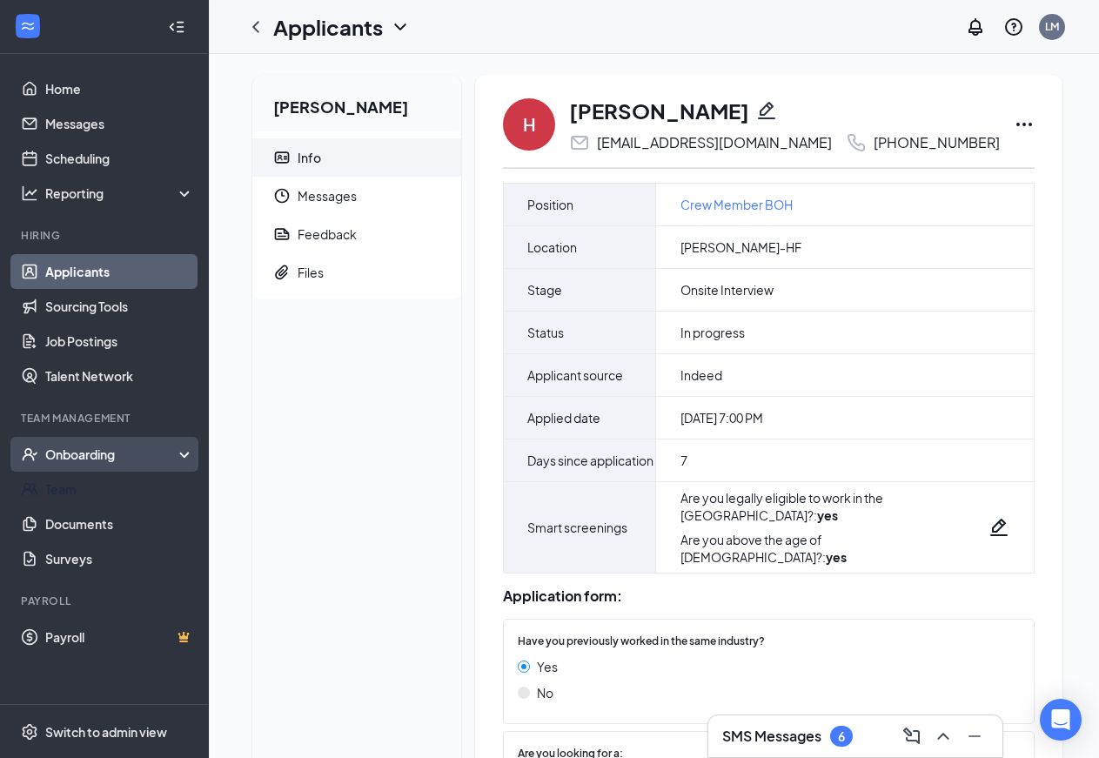
click at [86, 448] on div "Onboarding" at bounding box center [112, 454] width 134 height 17
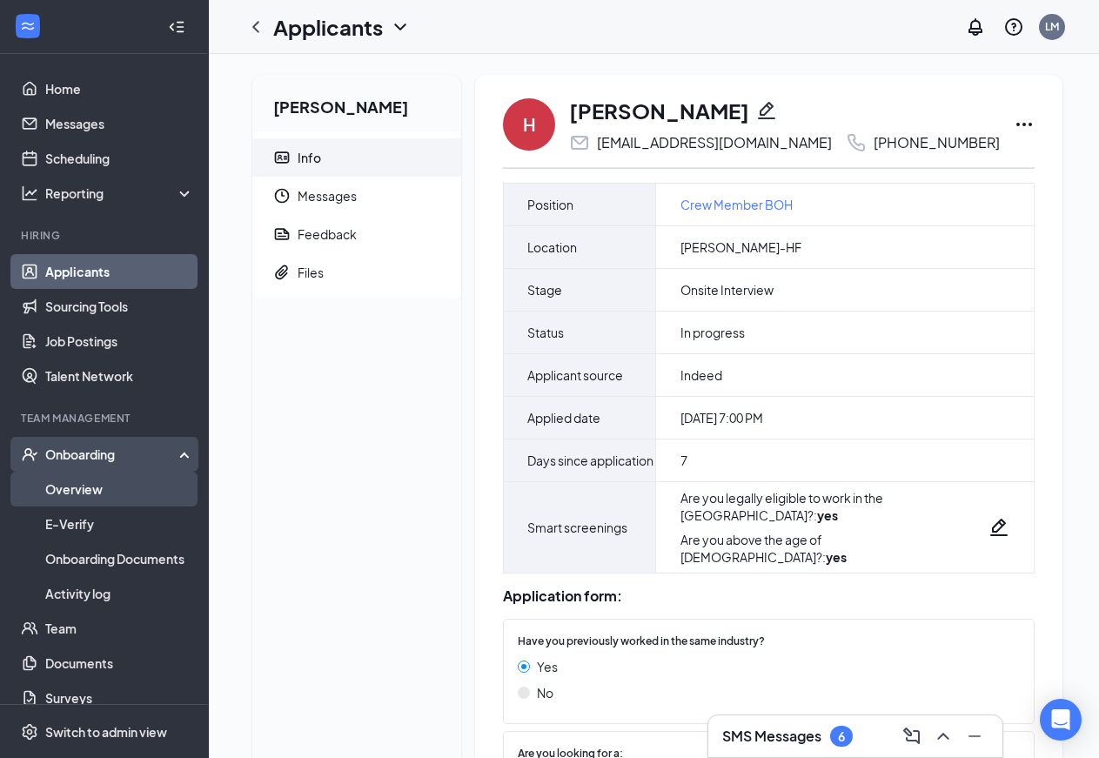
click at [75, 489] on link "Overview" at bounding box center [119, 489] width 149 height 35
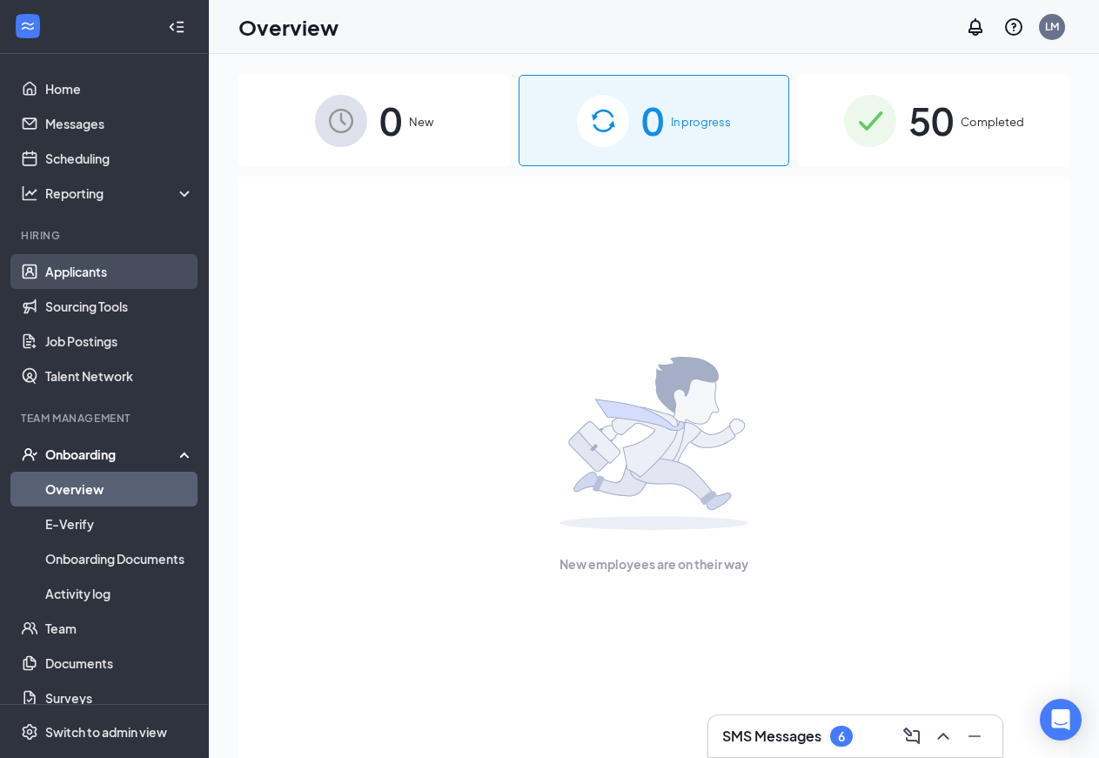
click at [86, 275] on link "Applicants" at bounding box center [119, 271] width 149 height 35
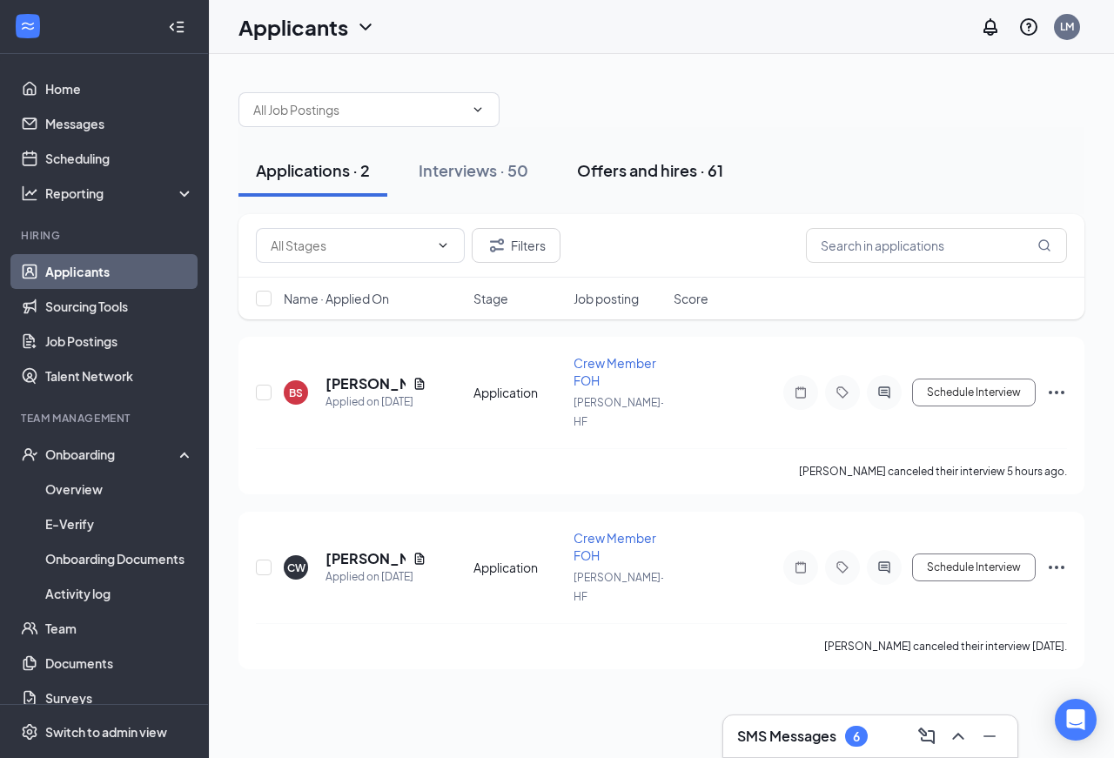
click at [602, 167] on div "Offers and hires · 61" at bounding box center [650, 170] width 146 height 22
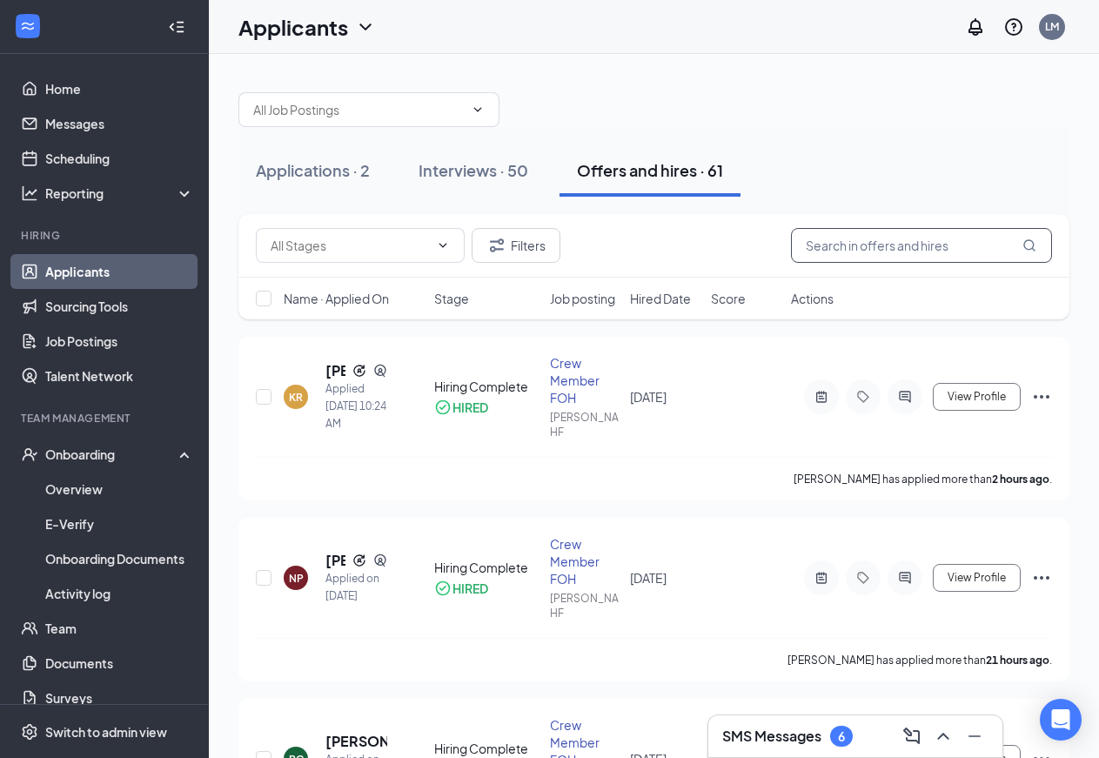
click at [847, 248] on input "text" at bounding box center [921, 245] width 261 height 35
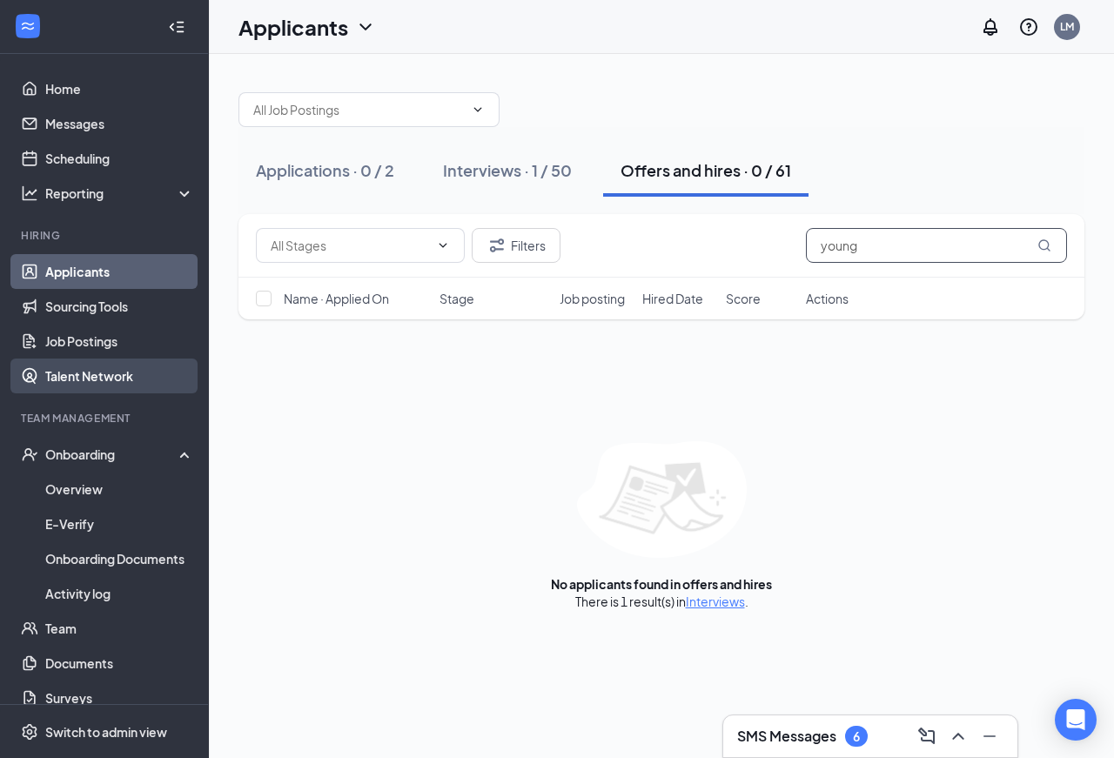
type input "young"
click at [76, 373] on link "Talent Network" at bounding box center [119, 376] width 149 height 35
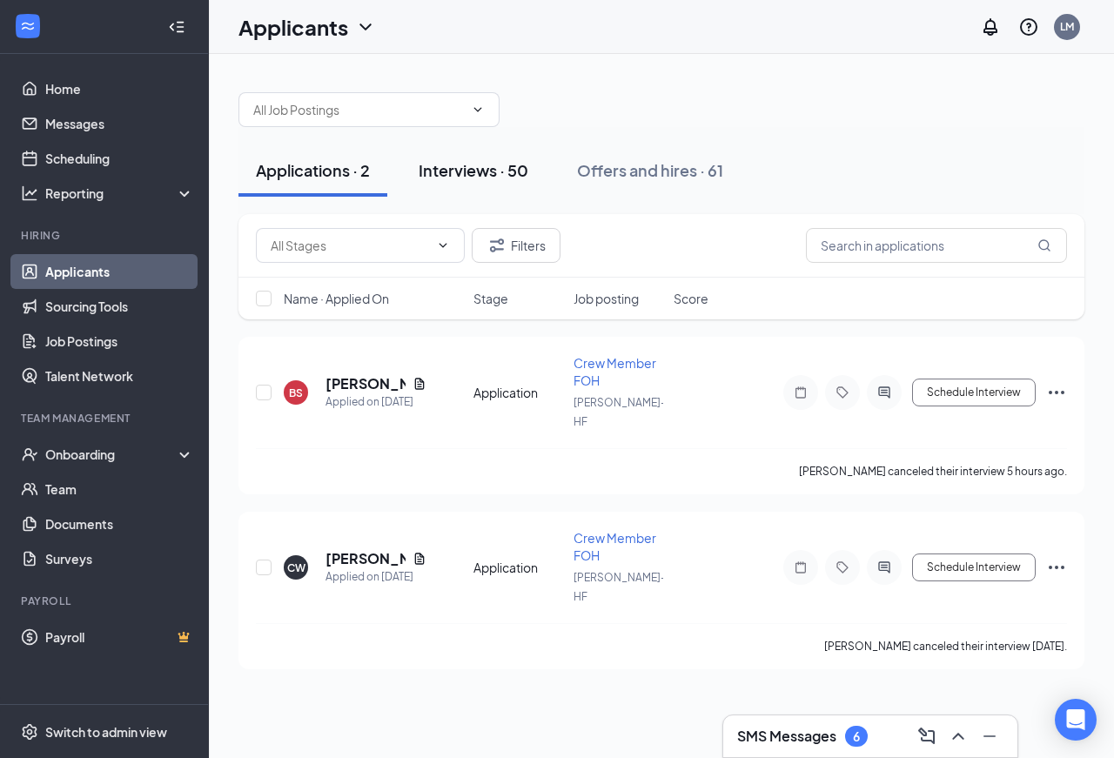
click at [489, 169] on div "Interviews · 50" at bounding box center [474, 170] width 110 height 22
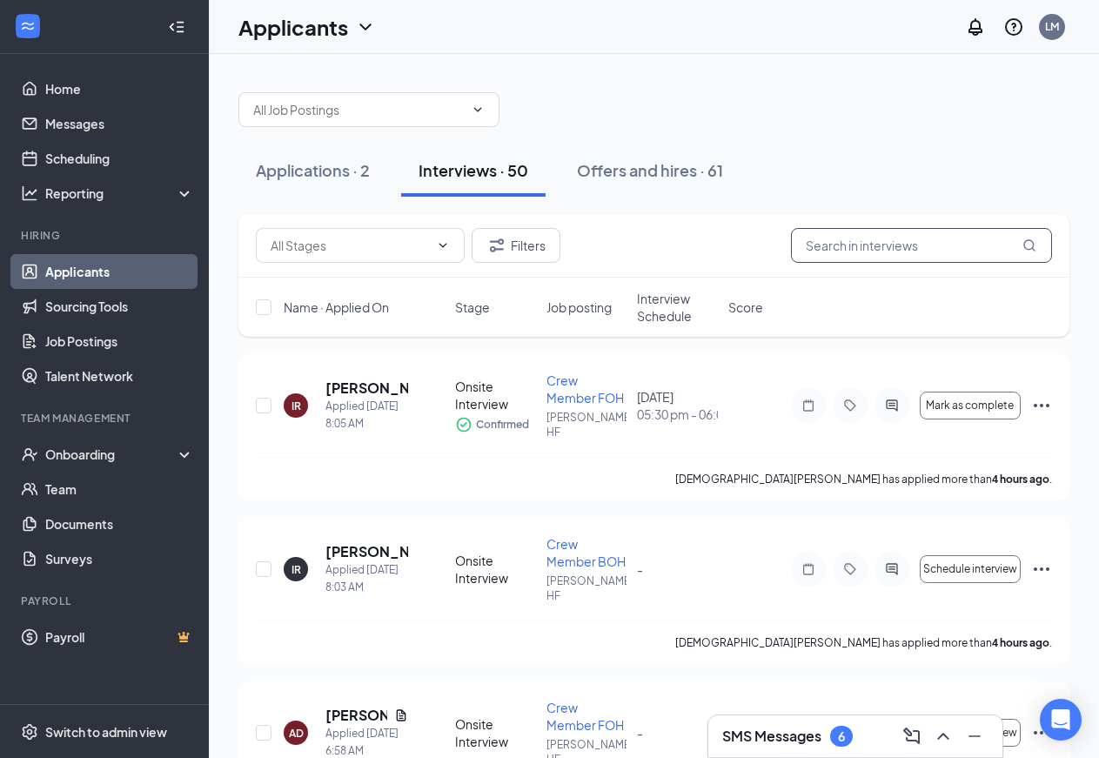
click at [834, 251] on input "text" at bounding box center [921, 245] width 261 height 35
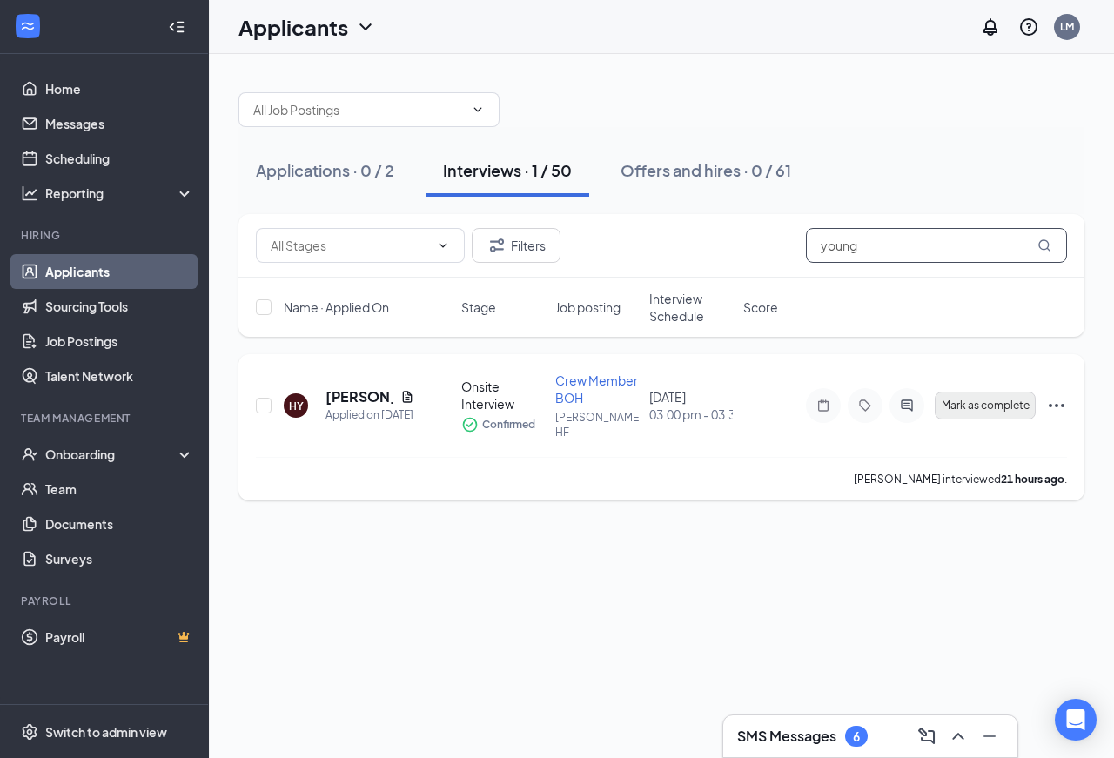
type input "young"
click at [990, 405] on span "Mark as complete" at bounding box center [986, 406] width 88 height 12
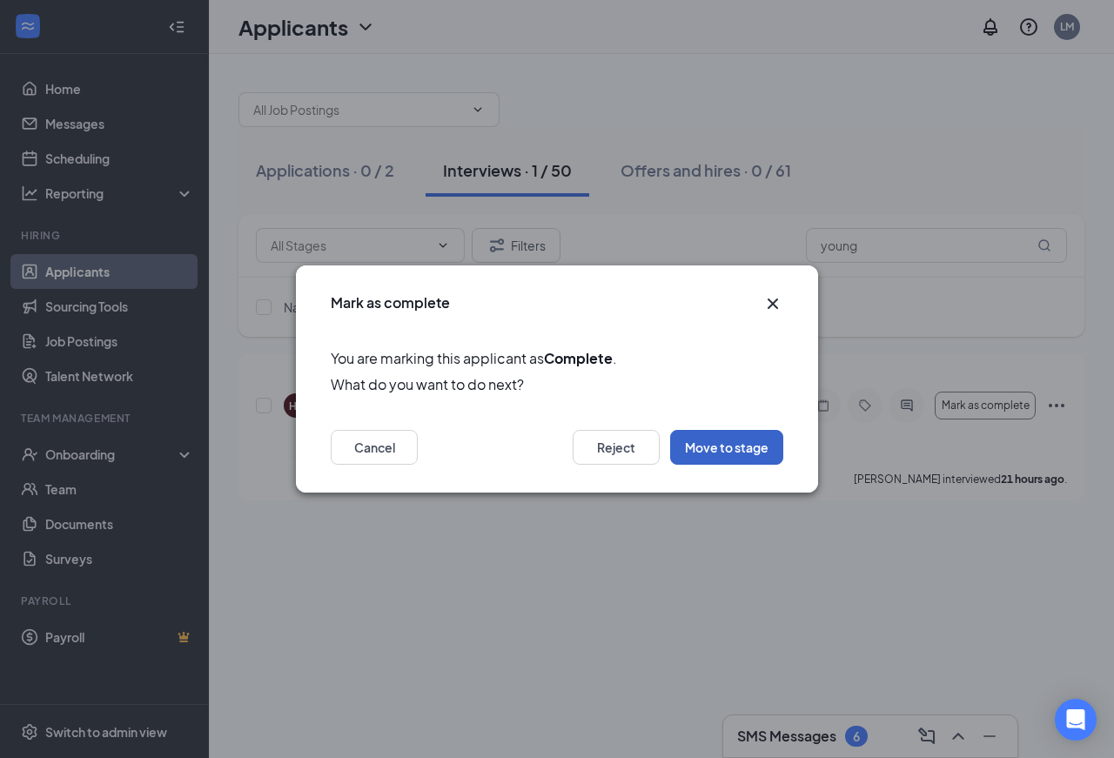
click at [759, 451] on button "Move to stage" at bounding box center [726, 447] width 113 height 35
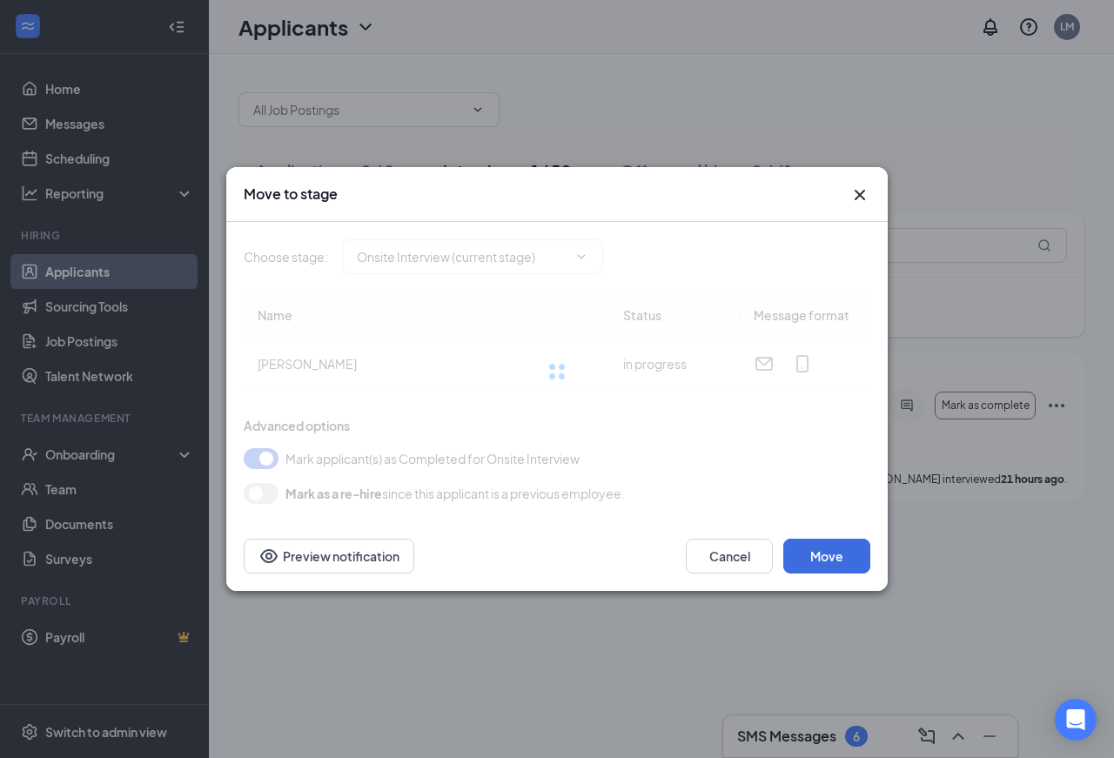
type input "Hiring Complete (final stage)"
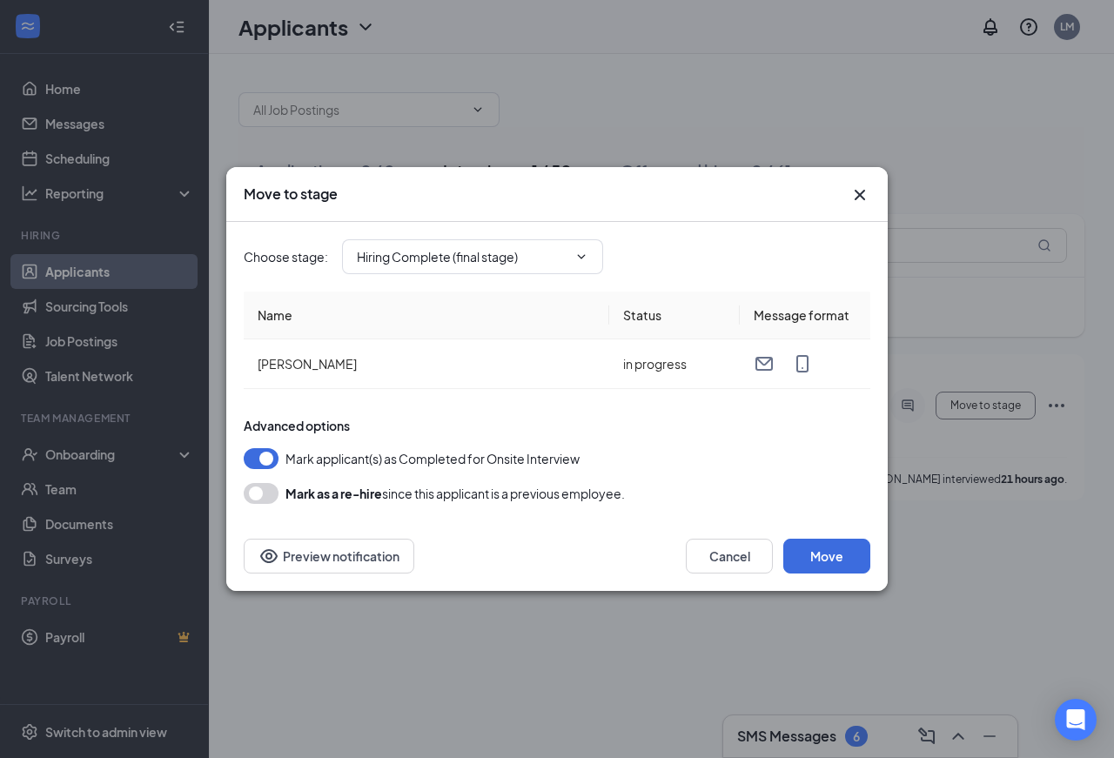
click at [260, 495] on button "button" at bounding box center [261, 493] width 35 height 21
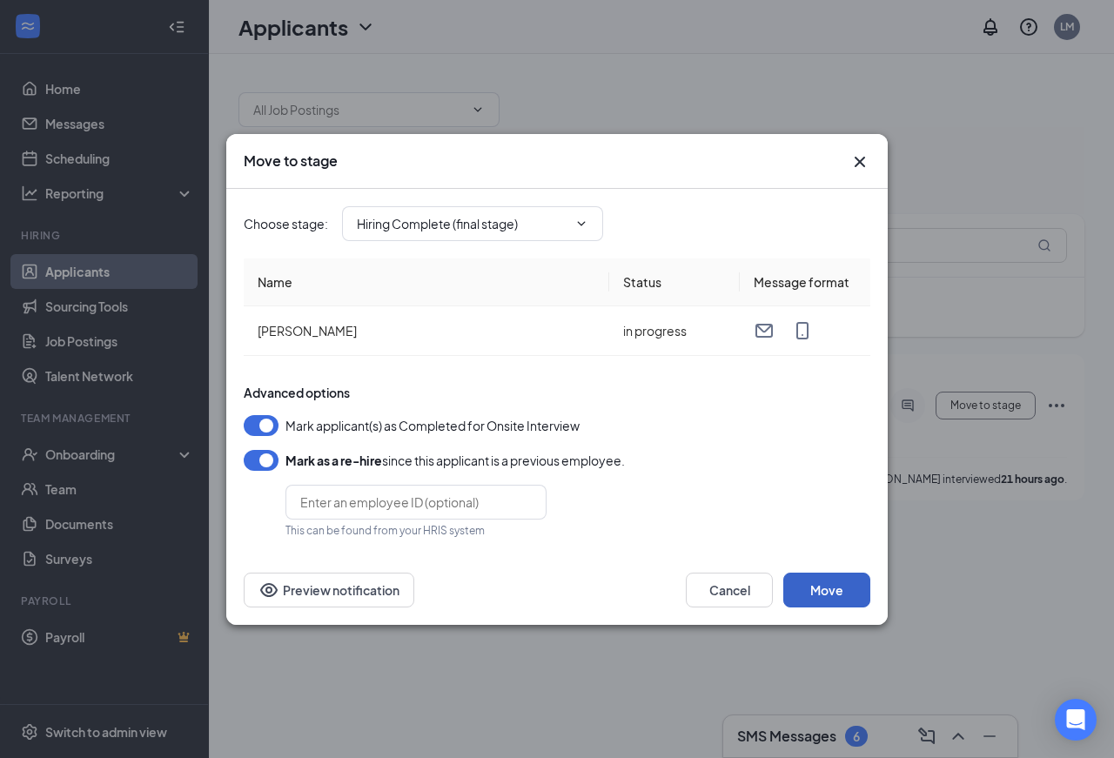
click at [825, 588] on button "Move" at bounding box center [826, 590] width 87 height 35
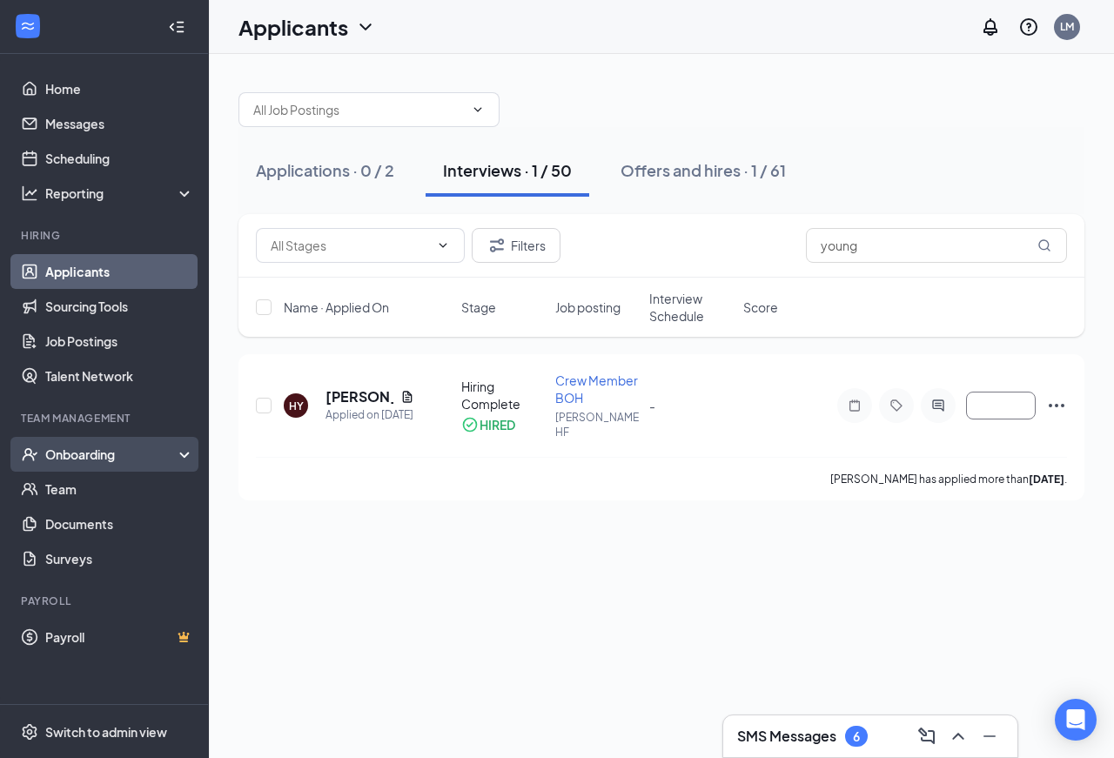
click at [91, 452] on div "Onboarding" at bounding box center [112, 454] width 134 height 17
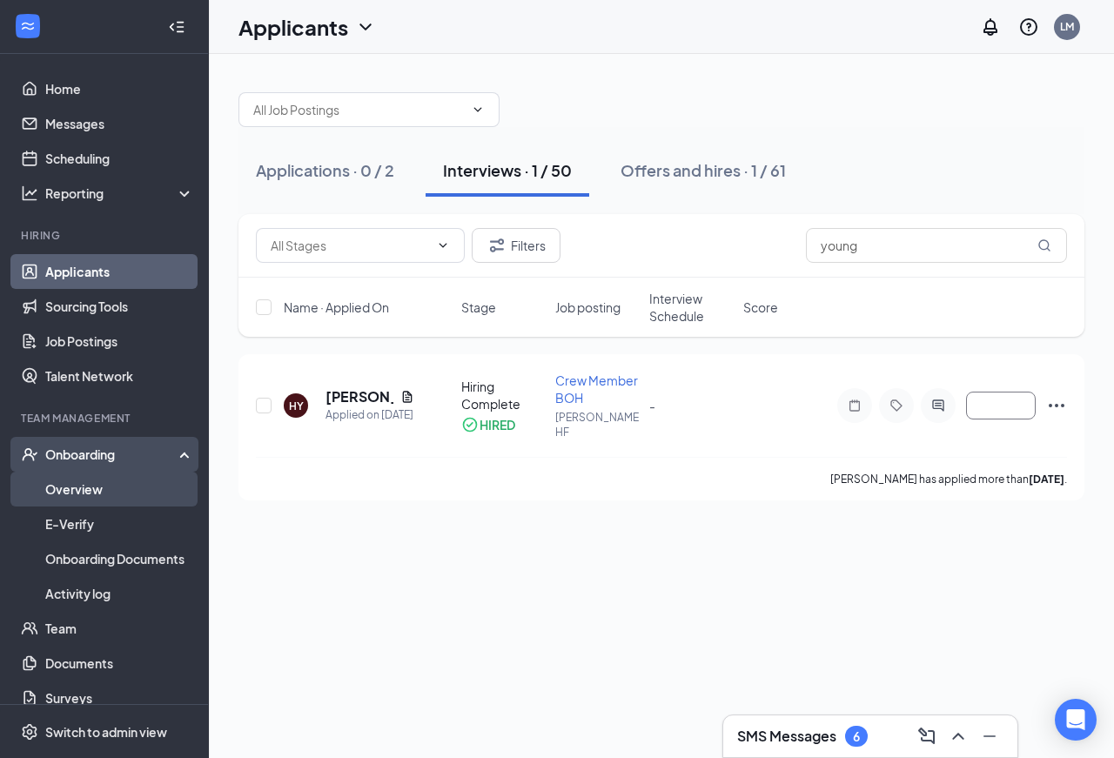
click at [84, 487] on link "Overview" at bounding box center [119, 489] width 149 height 35
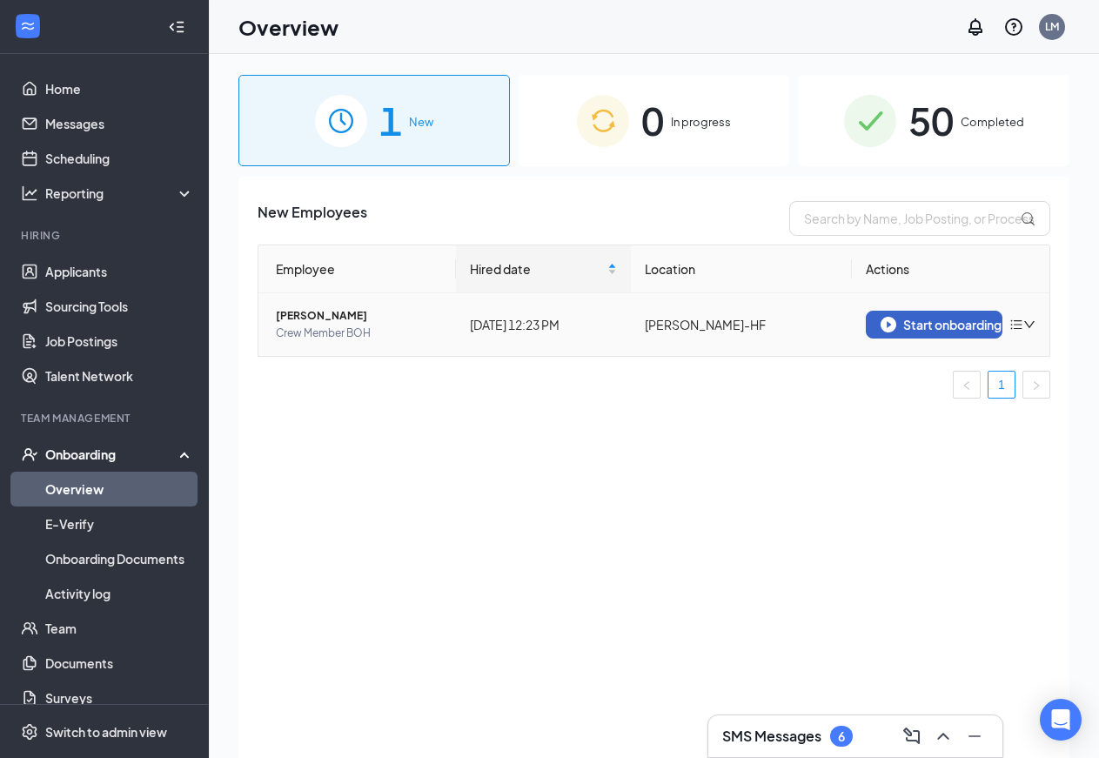
click at [941, 325] on div "Start onboarding" at bounding box center [934, 325] width 107 height 16
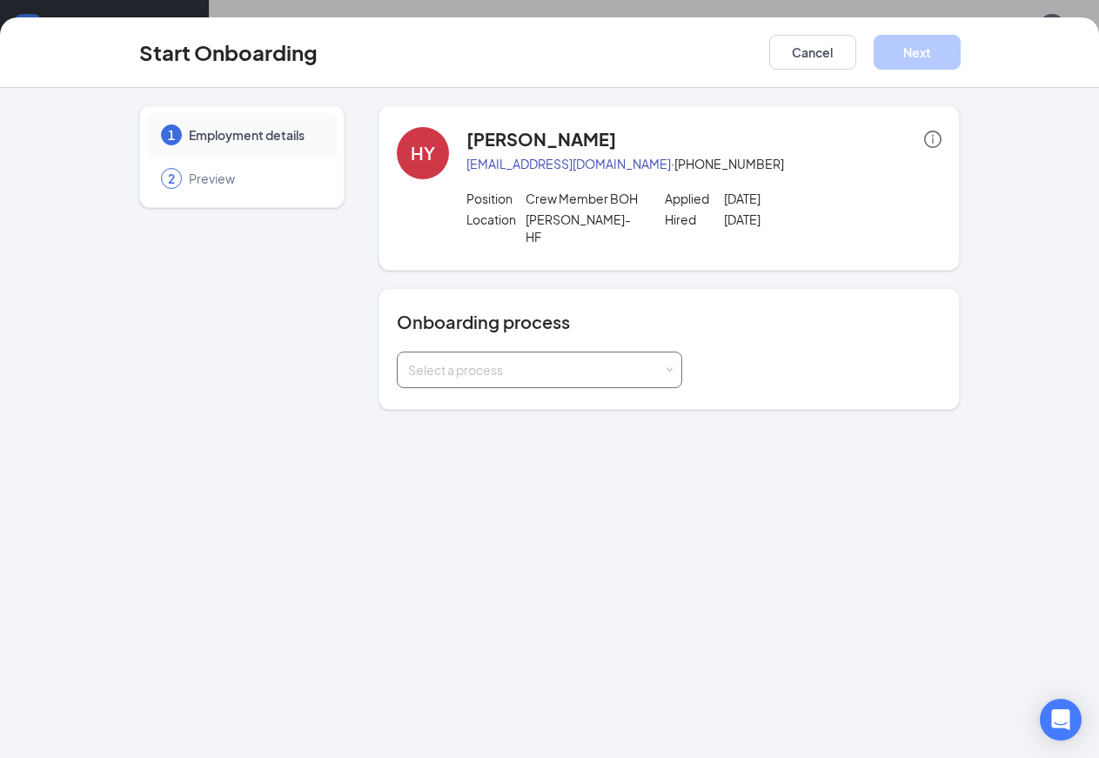
click at [665, 366] on span at bounding box center [669, 370] width 8 height 8
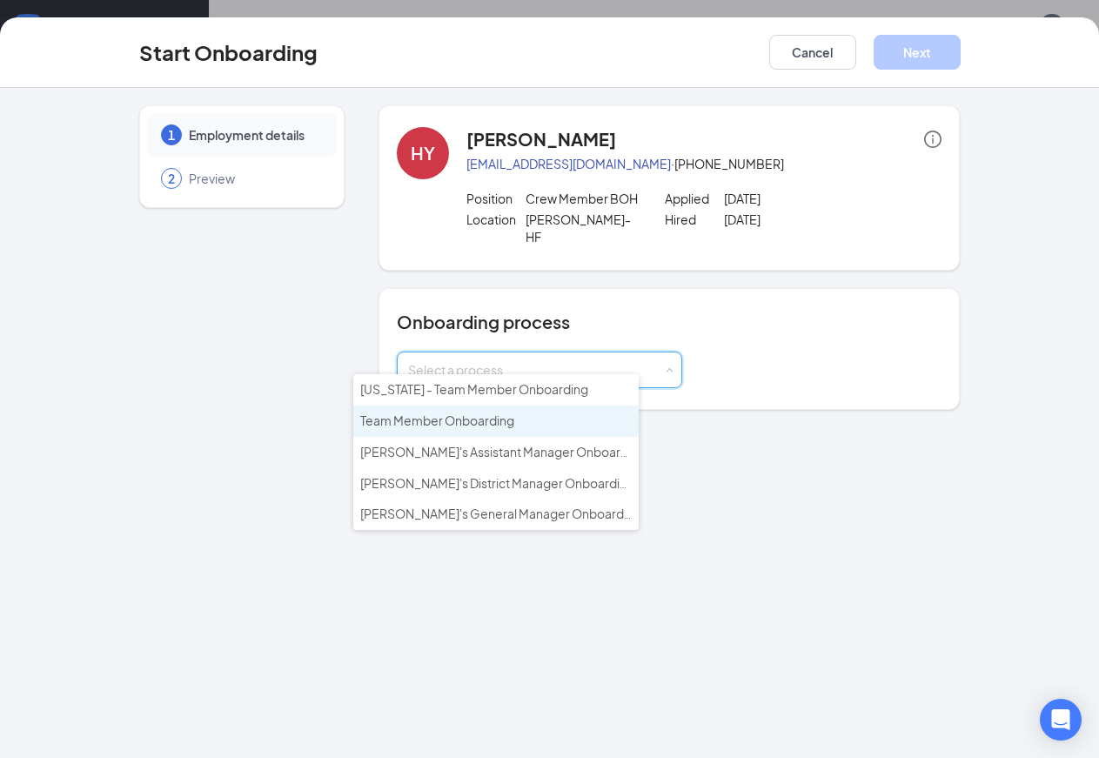
click at [487, 420] on span "Team Member Onboarding" at bounding box center [437, 421] width 154 height 16
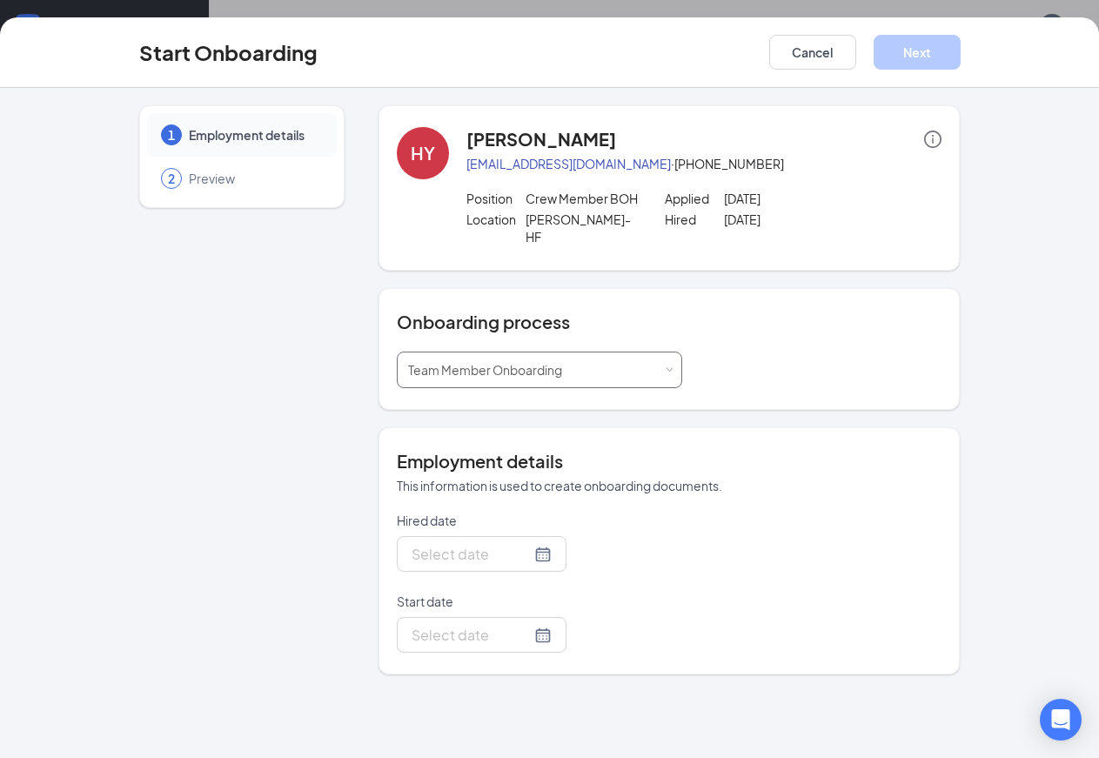
type input "[DATE]"
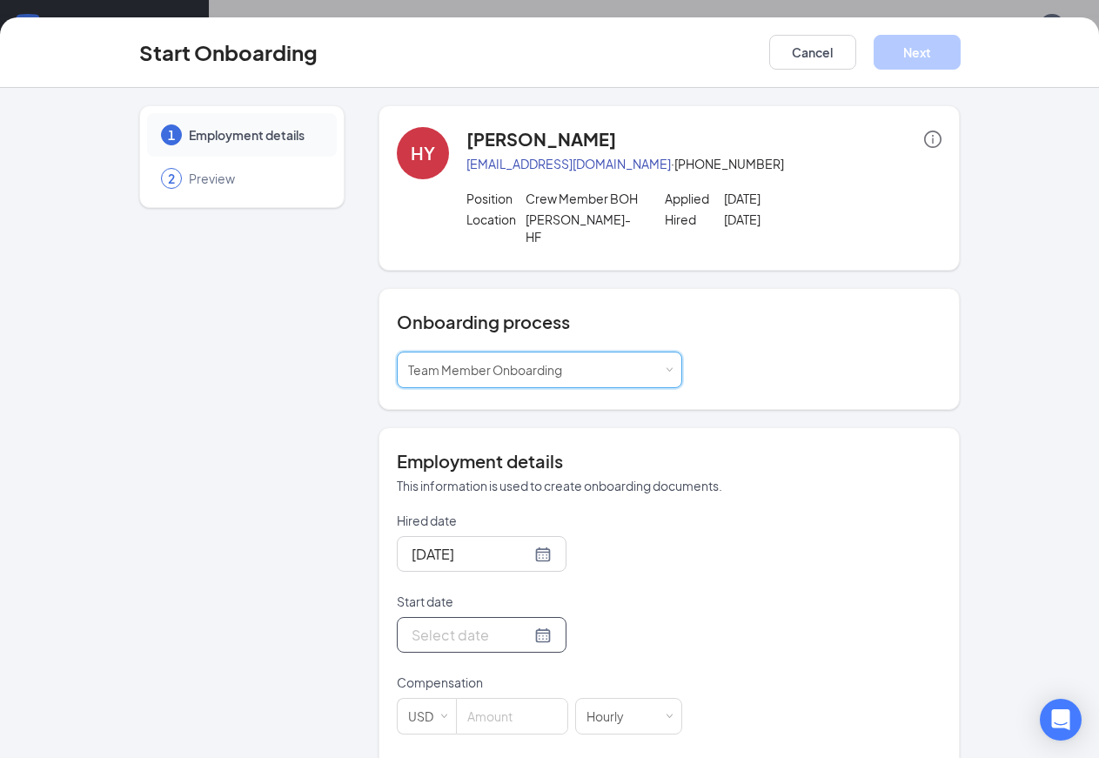
click at [523, 624] on div at bounding box center [482, 635] width 140 height 22
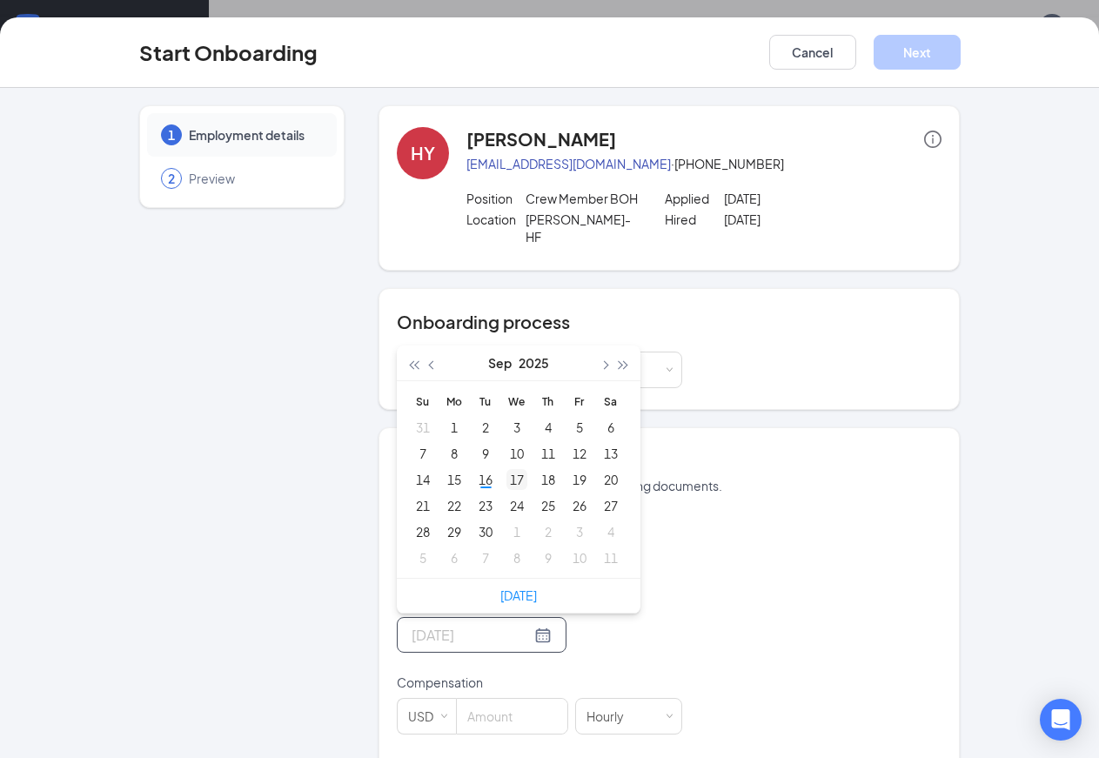
type input "Sep 17, 2025"
click at [507, 469] on div "17" at bounding box center [517, 479] width 21 height 21
click at [471, 512] on div "Hired date" at bounding box center [540, 524] width 286 height 24
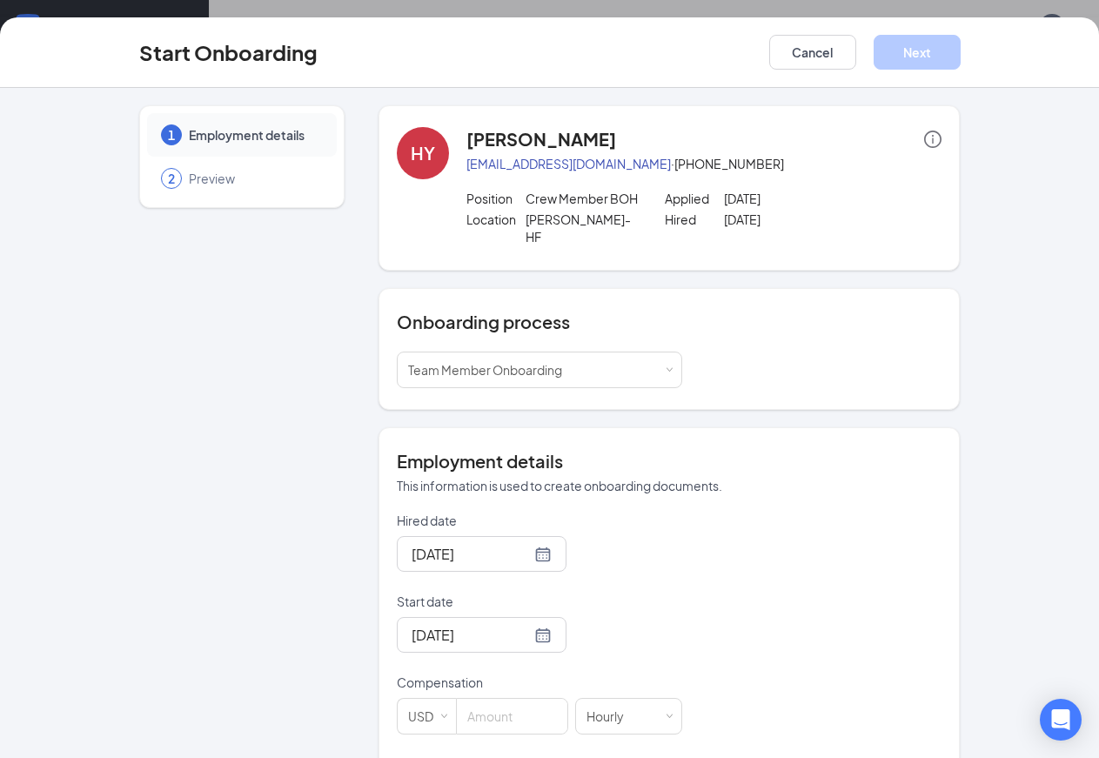
scroll to position [188, 0]
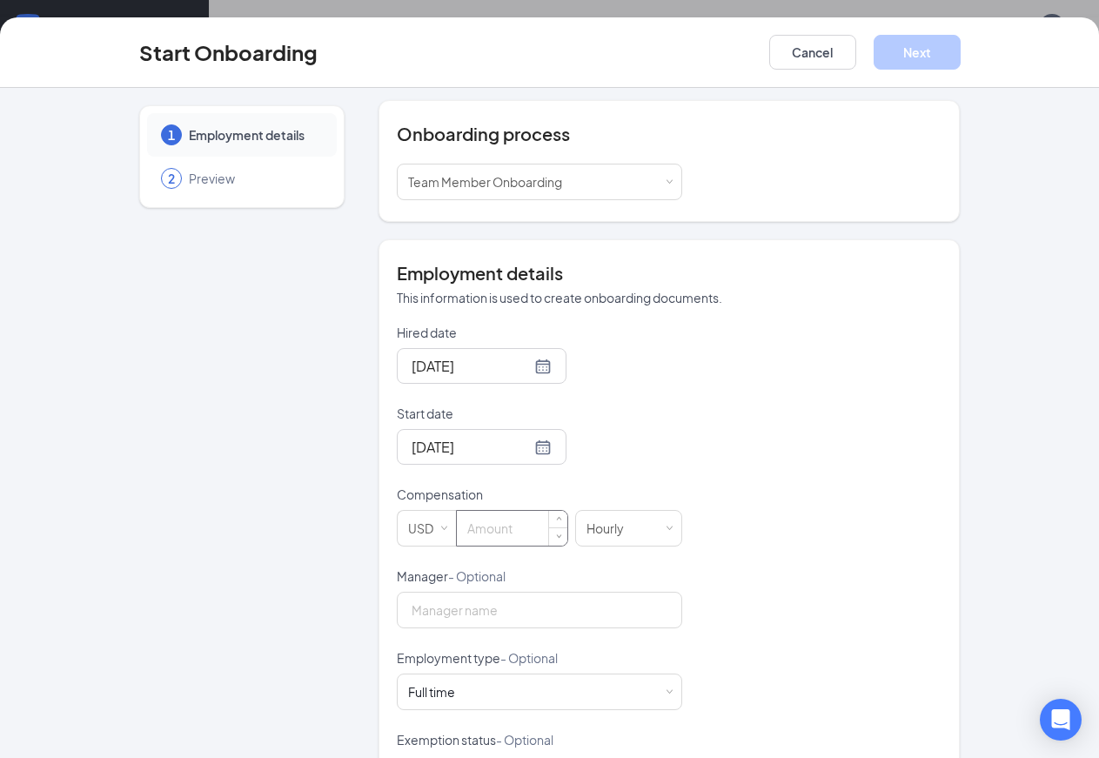
click at [477, 514] on input at bounding box center [512, 528] width 111 height 35
click at [429, 601] on input "Manager - Optional" at bounding box center [540, 610] width 286 height 37
type input "10"
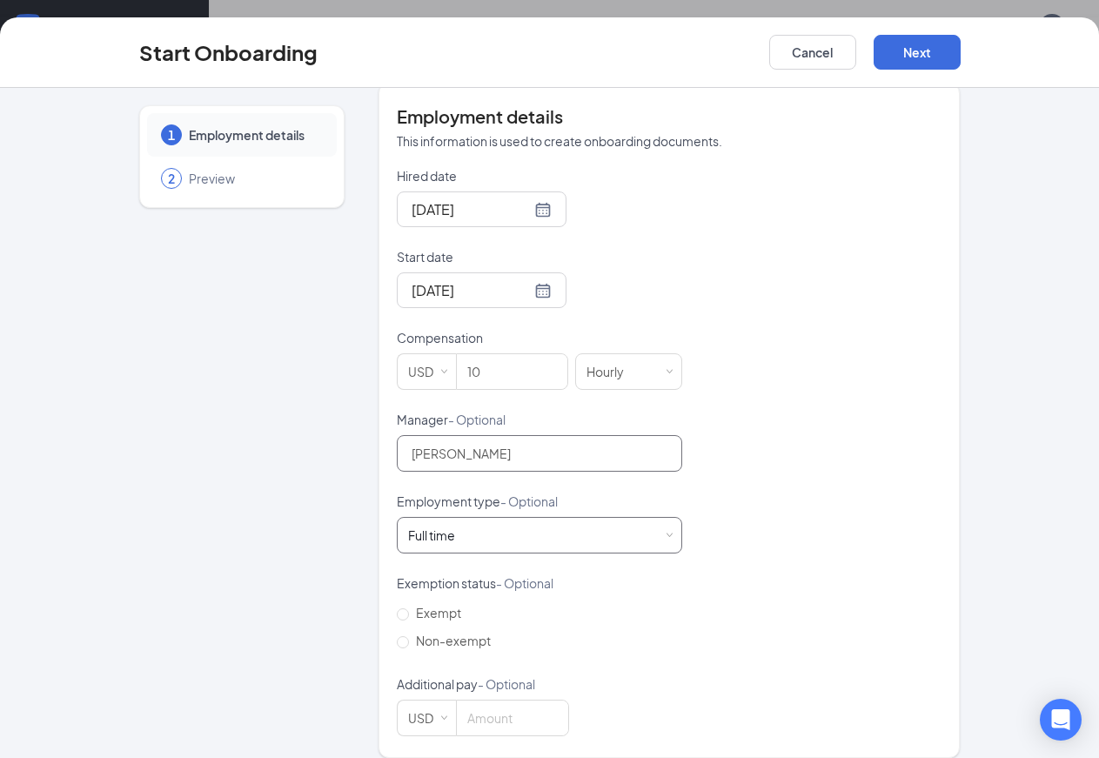
type input "[PERSON_NAME]"
click at [665, 532] on span at bounding box center [669, 536] width 8 height 8
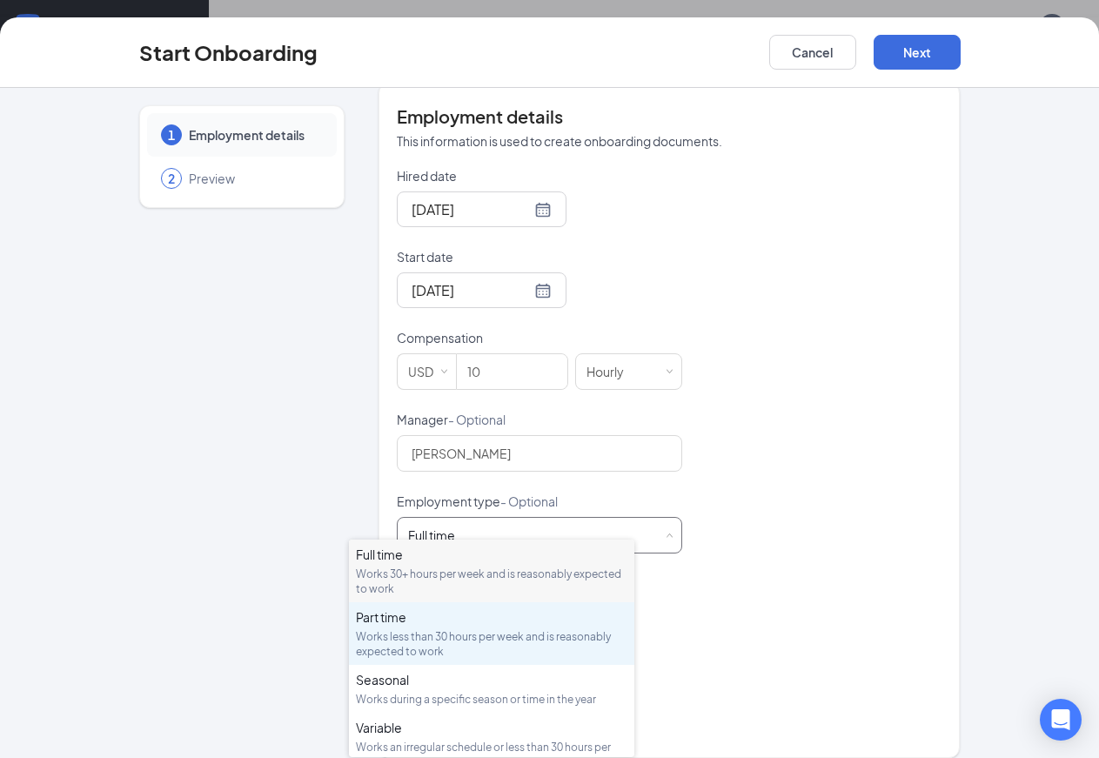
click at [570, 635] on div "Works less than 30 hours per week and is reasonably expected to work" at bounding box center [492, 644] width 272 height 30
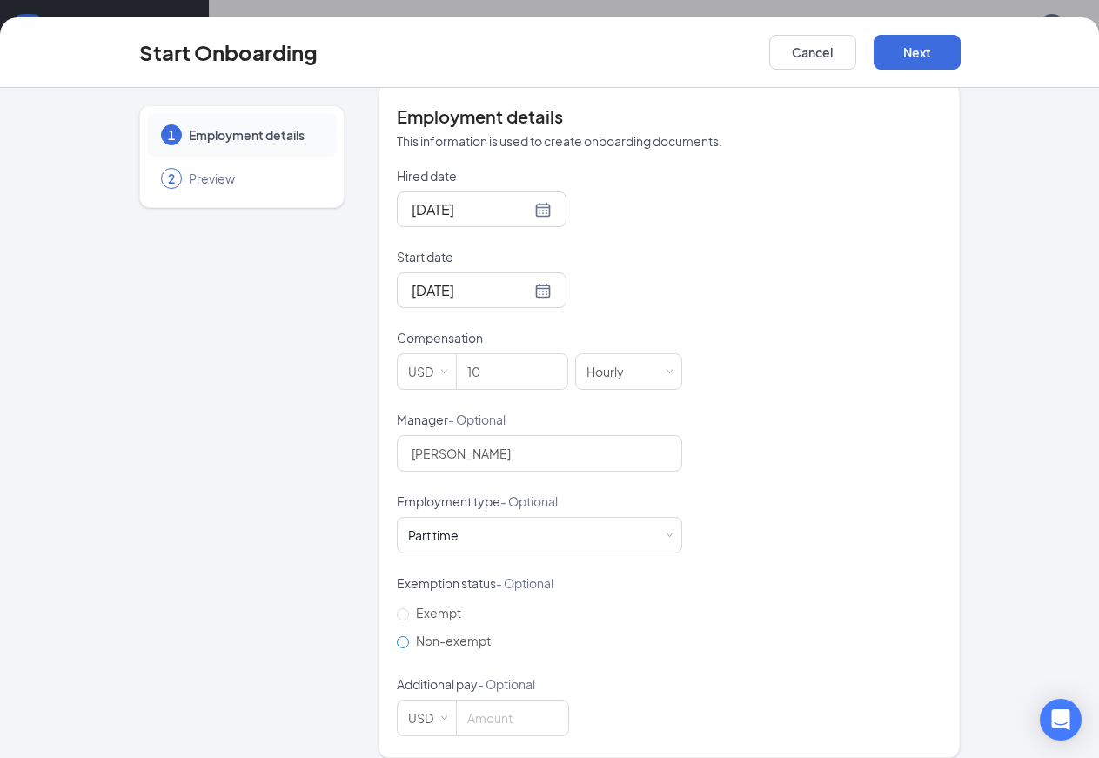
click at [397, 636] on input "Non-exempt" at bounding box center [403, 642] width 12 height 12
radio input "true"
click at [961, 54] on button "Next" at bounding box center [917, 52] width 87 height 35
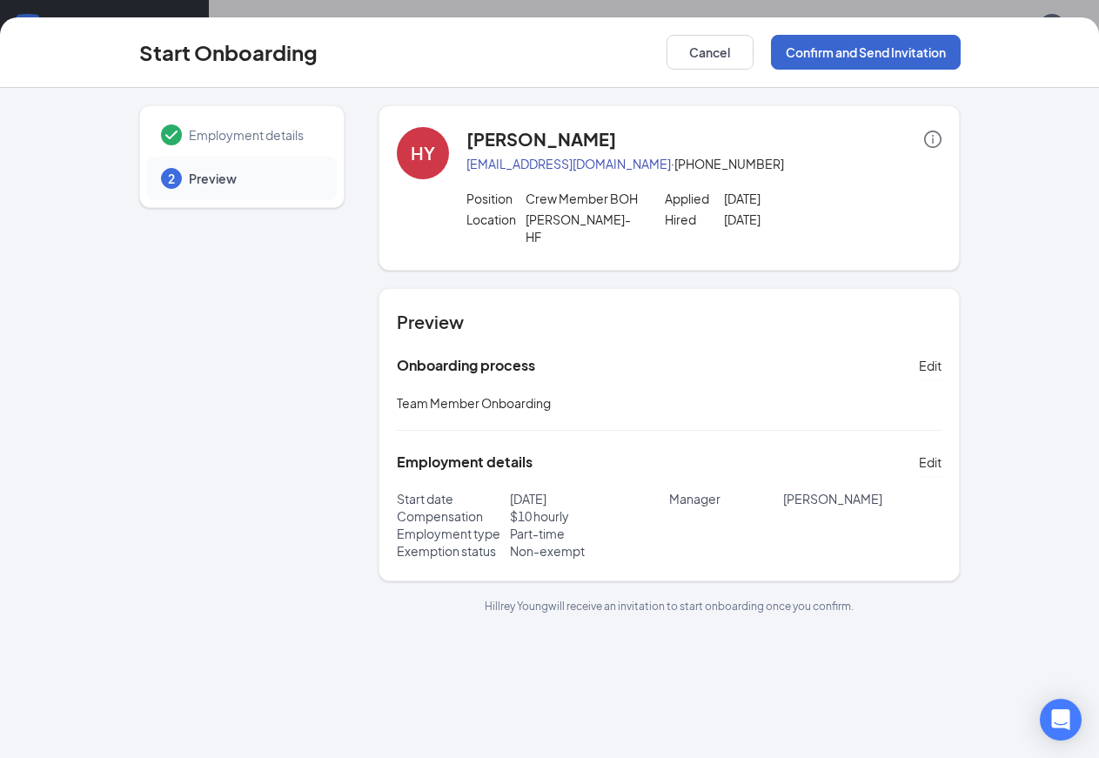
scroll to position [0, 0]
click at [961, 52] on button "Confirm and Send Invitation" at bounding box center [866, 52] width 190 height 35
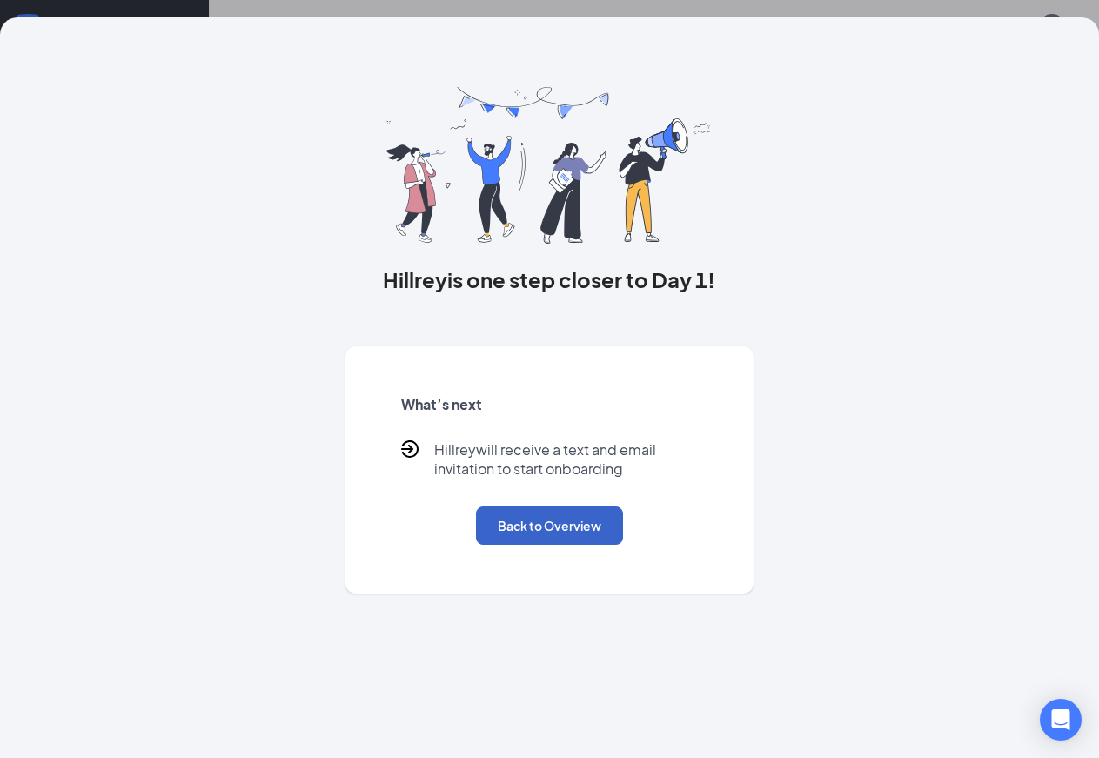
click at [561, 545] on button "Back to Overview" at bounding box center [549, 526] width 147 height 38
